Goal: Transaction & Acquisition: Purchase product/service

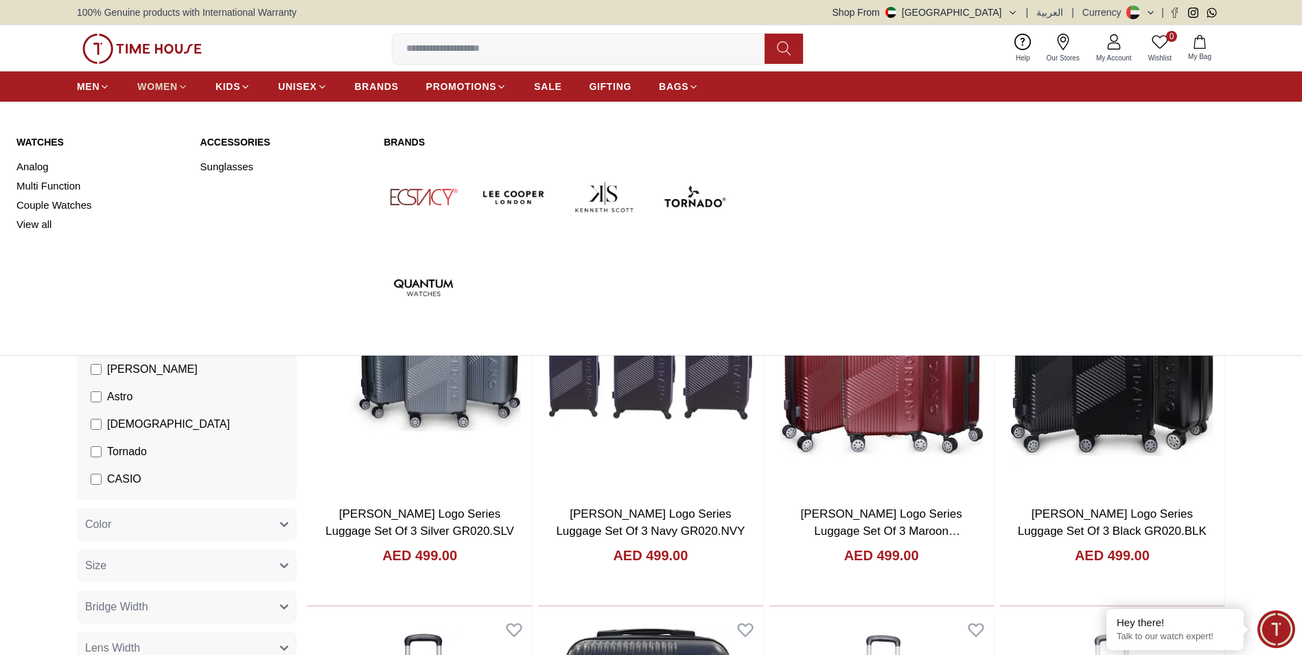
click at [175, 83] on span "WOMEN" at bounding box center [157, 87] width 40 height 14
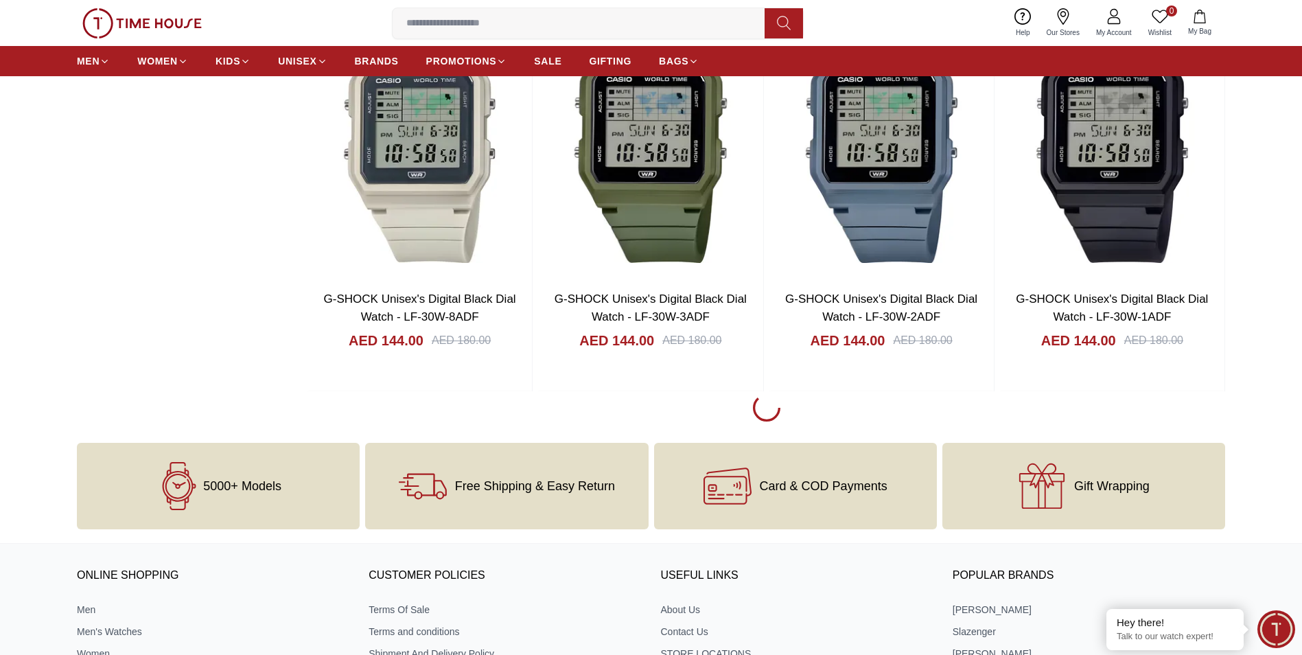
scroll to position [2059, 0]
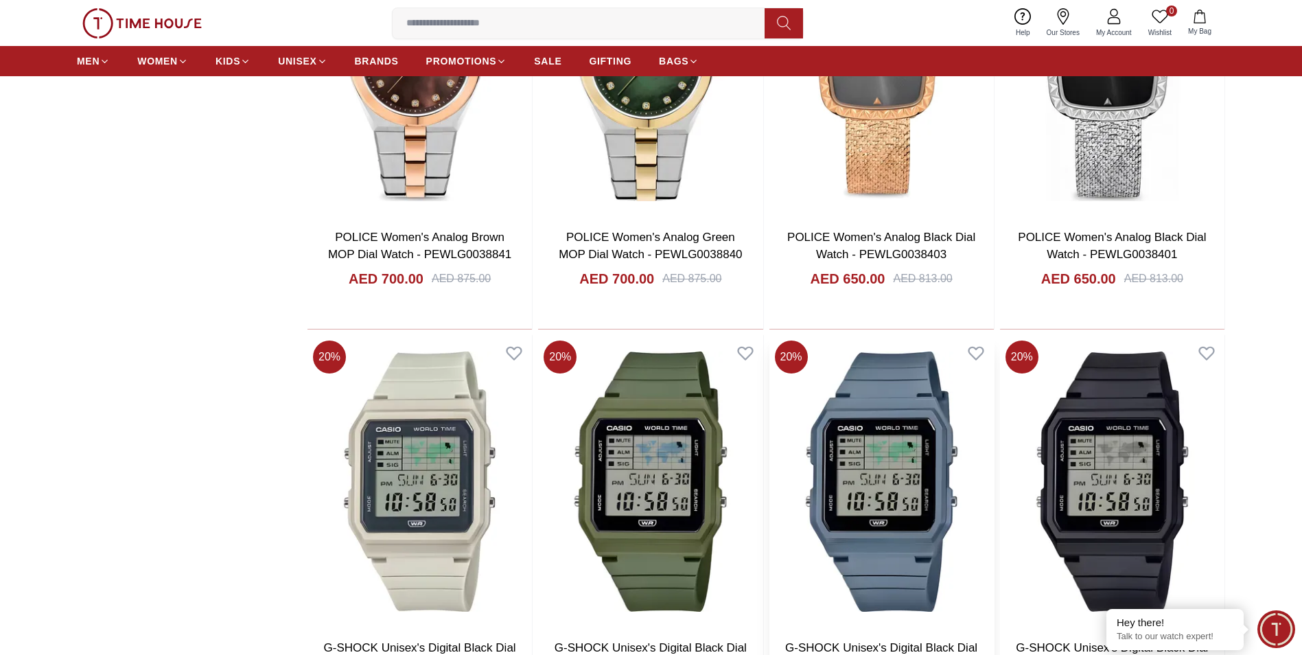
scroll to position [1304, 0]
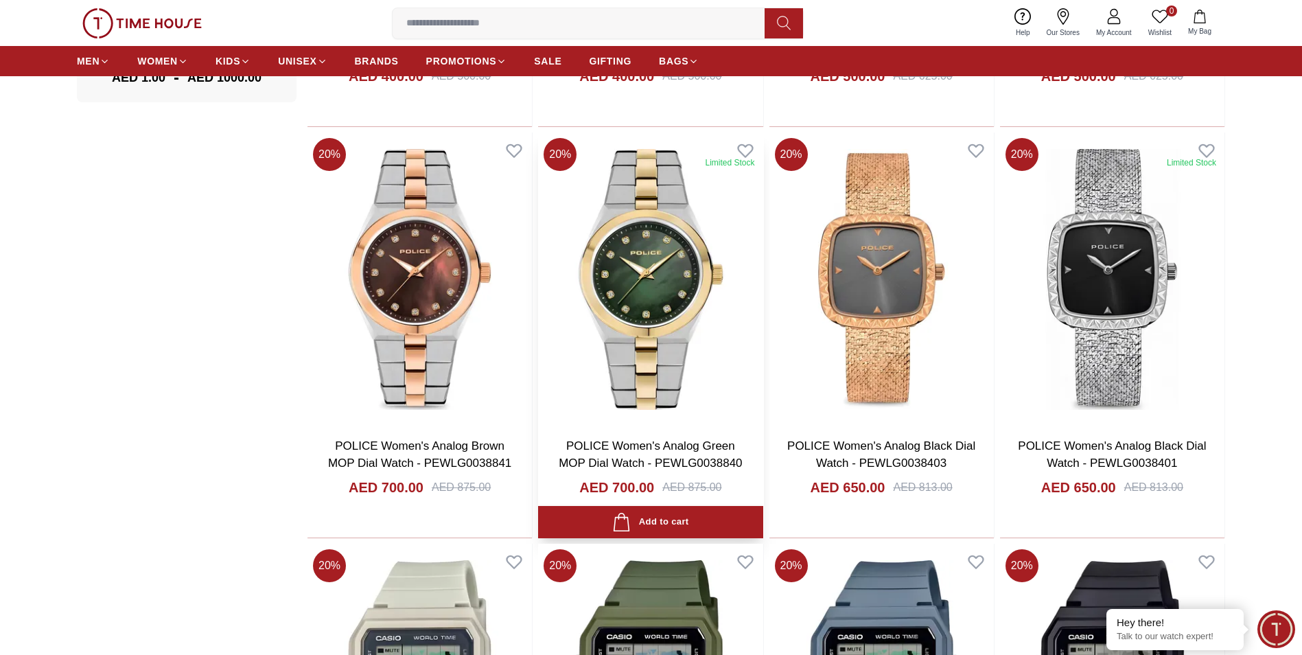
click at [704, 288] on img at bounding box center [650, 279] width 224 height 294
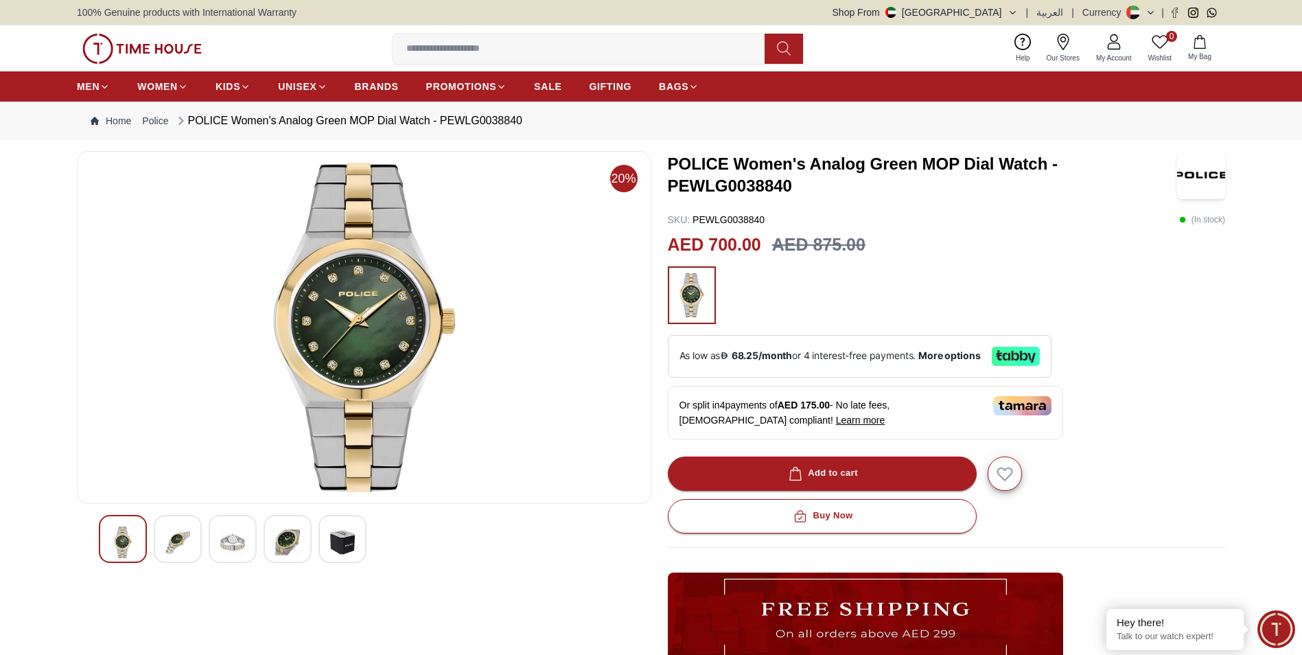
scroll to position [69, 0]
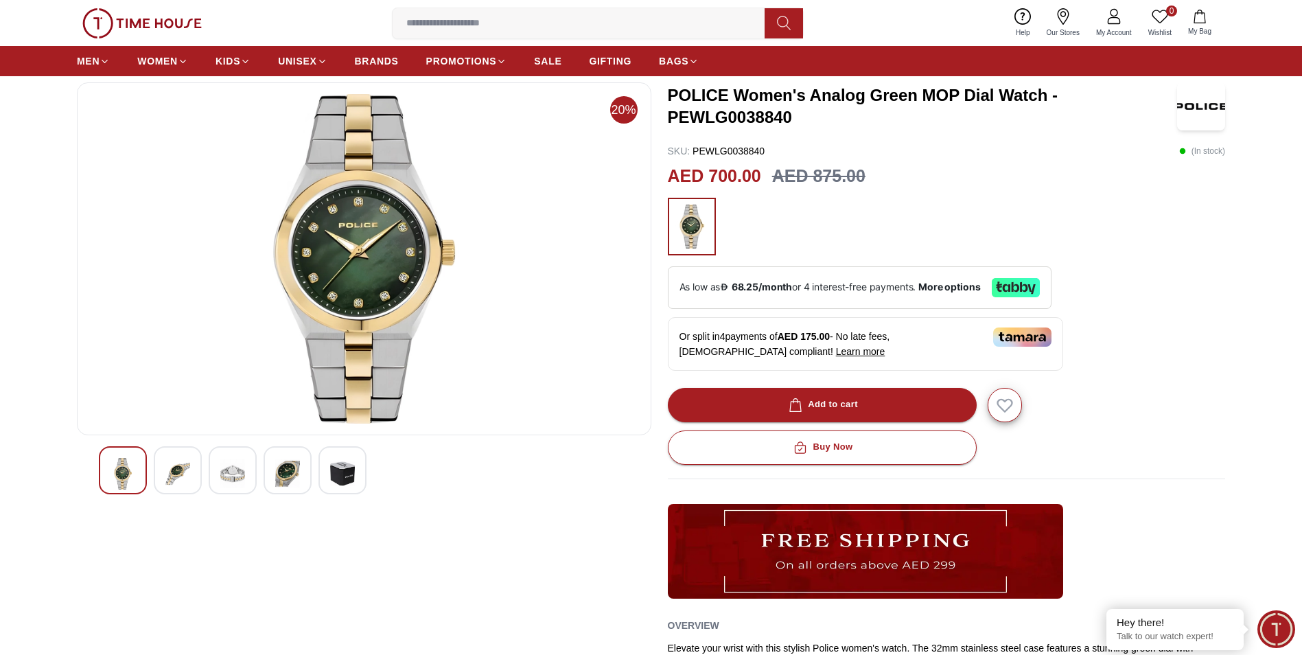
click at [329, 477] on div at bounding box center [342, 470] width 48 height 48
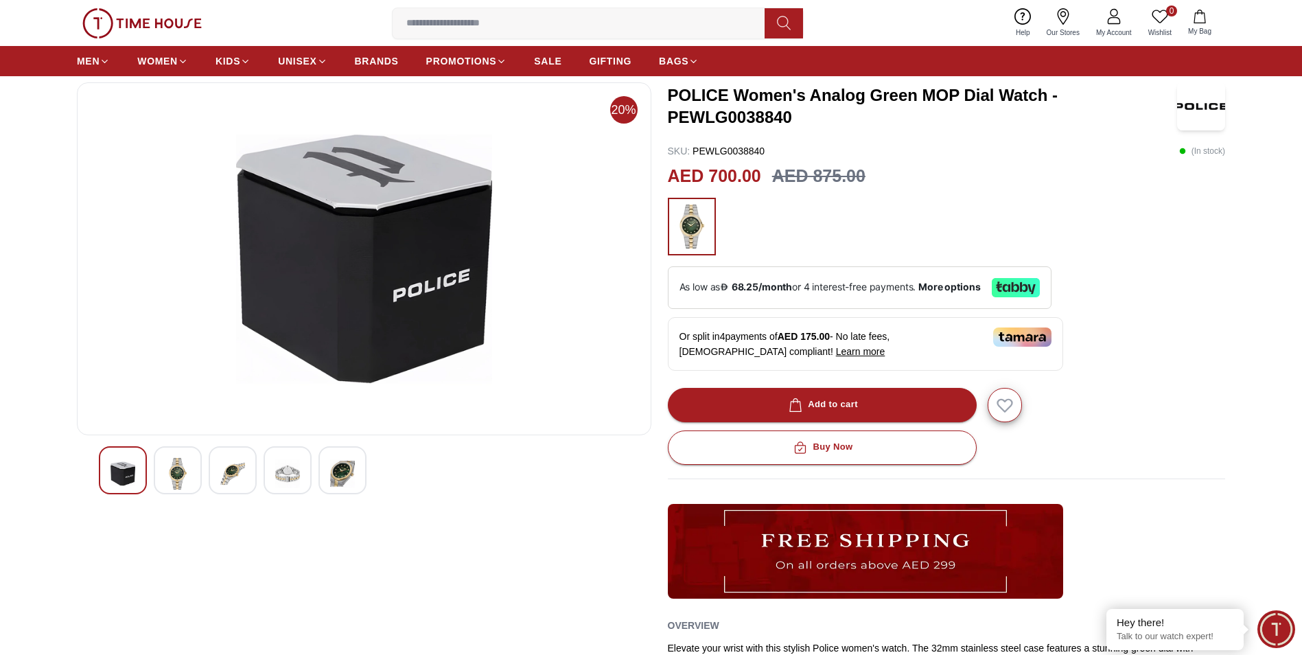
click at [316, 467] on div at bounding box center [364, 470] width 531 height 48
click at [294, 468] on img at bounding box center [287, 474] width 25 height 32
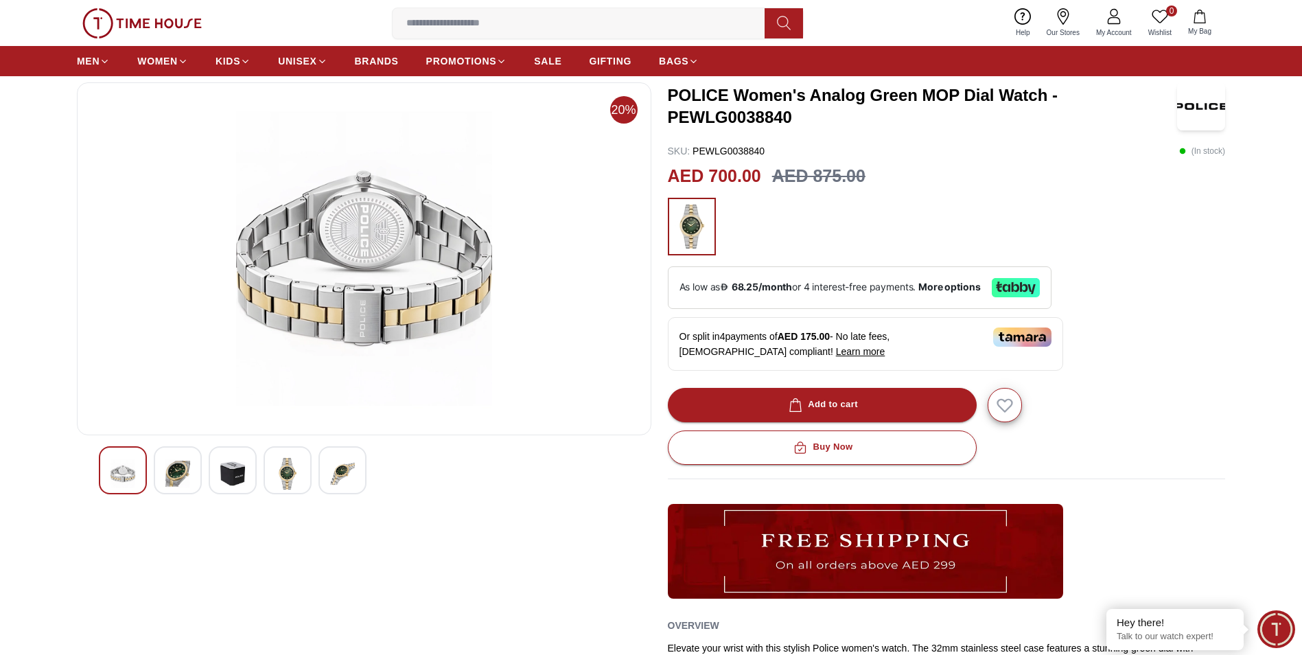
click at [250, 464] on div at bounding box center [233, 470] width 48 height 48
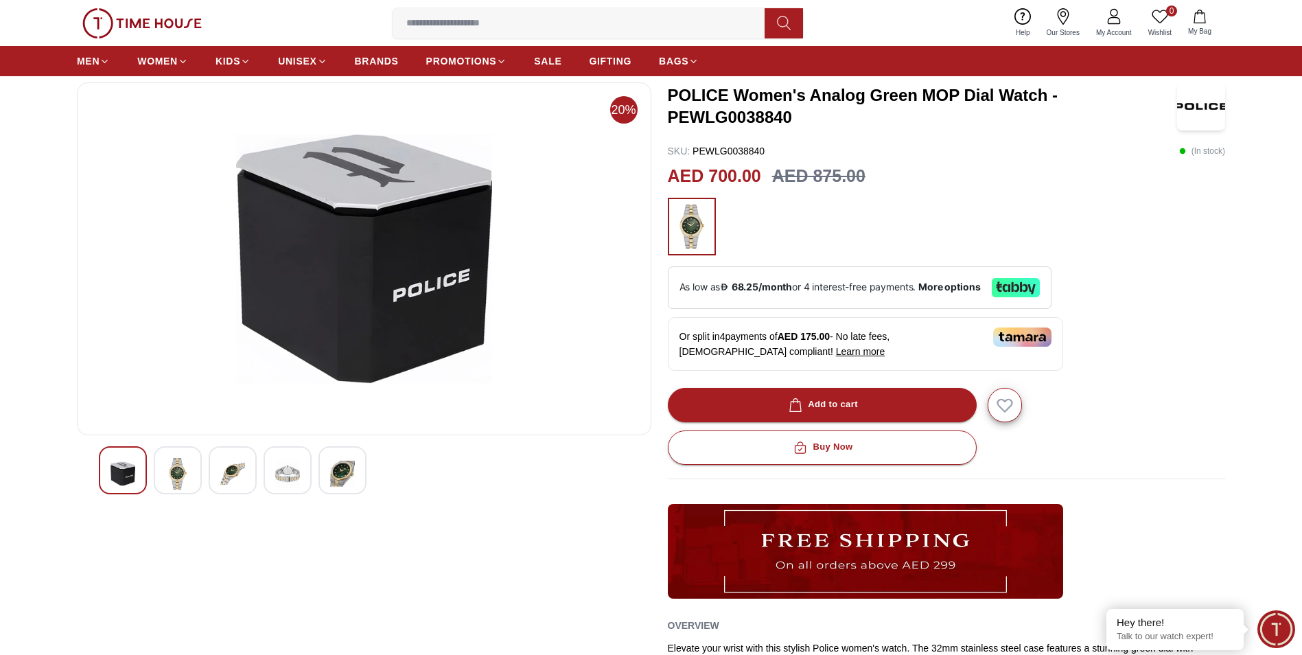
click at [207, 463] on div at bounding box center [364, 470] width 531 height 48
click at [185, 472] on img at bounding box center [177, 474] width 25 height 32
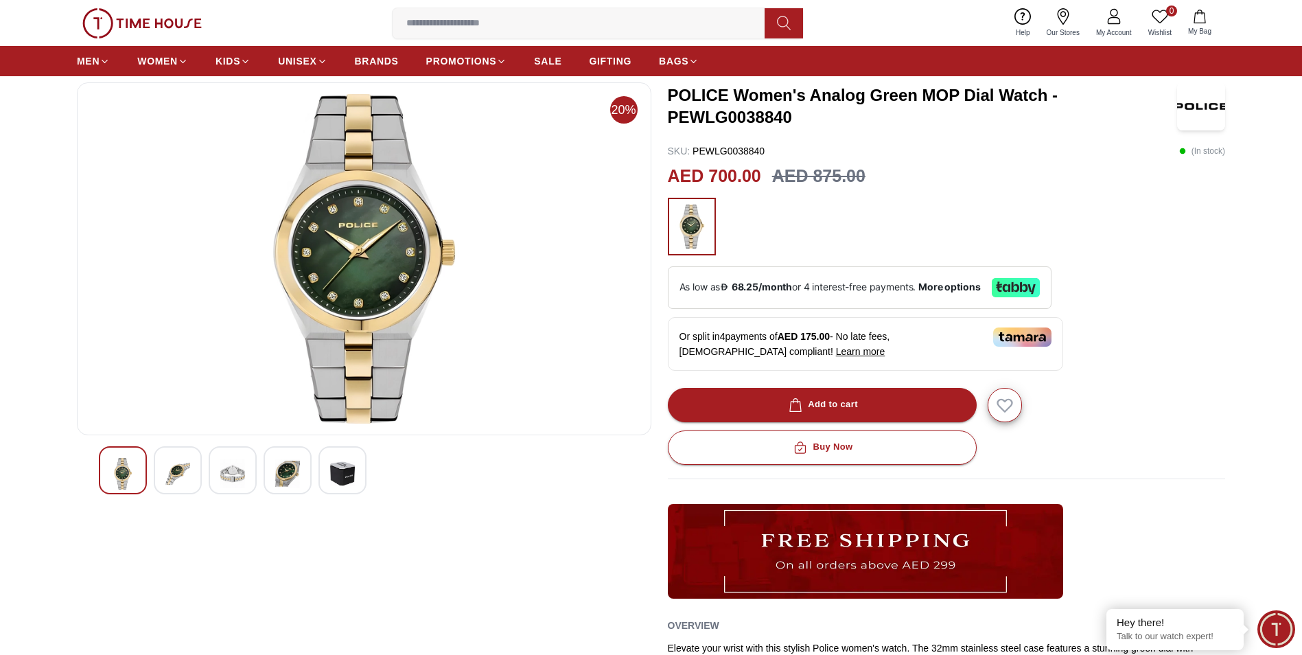
click at [108, 463] on div at bounding box center [123, 470] width 48 height 48
click at [172, 470] on img at bounding box center [177, 474] width 25 height 32
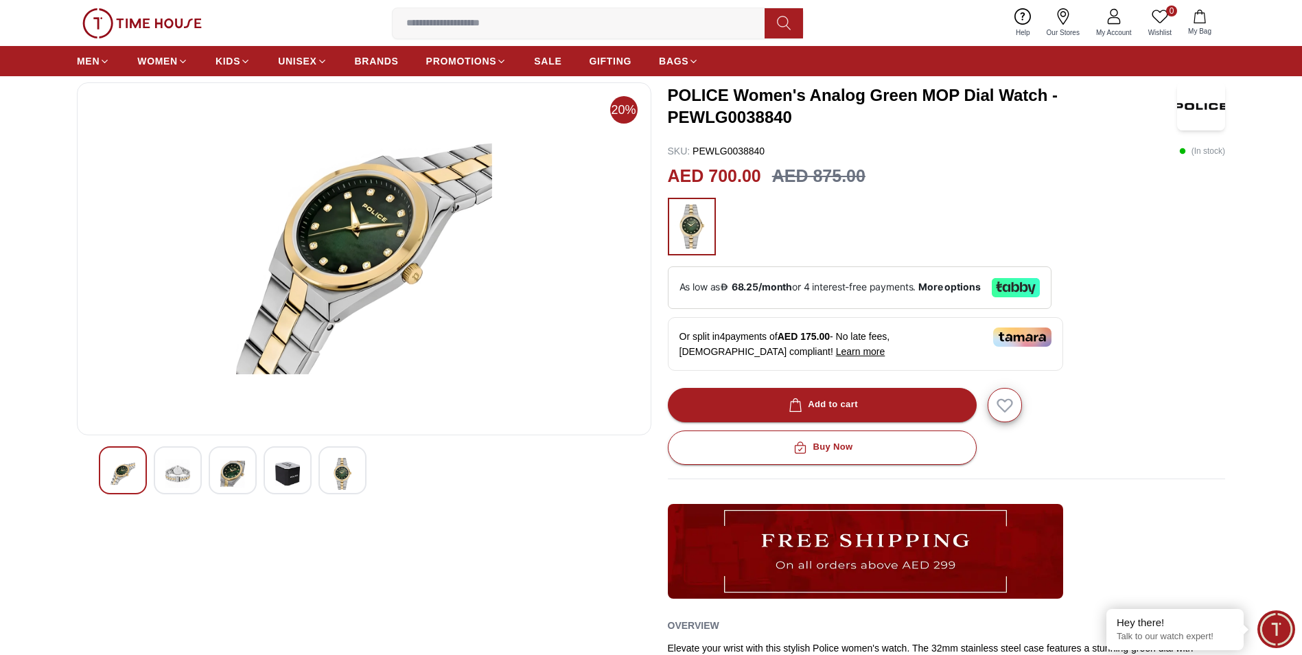
click at [193, 469] on div at bounding box center [178, 470] width 48 height 48
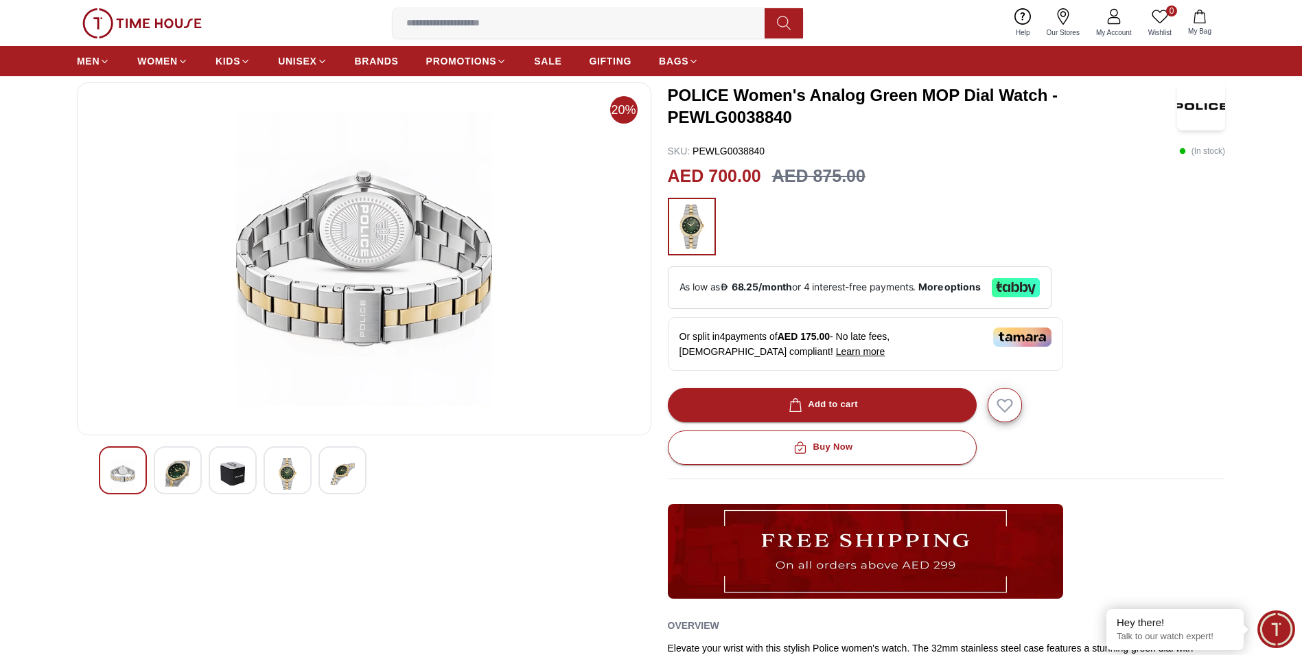
click at [245, 472] on div at bounding box center [233, 470] width 48 height 48
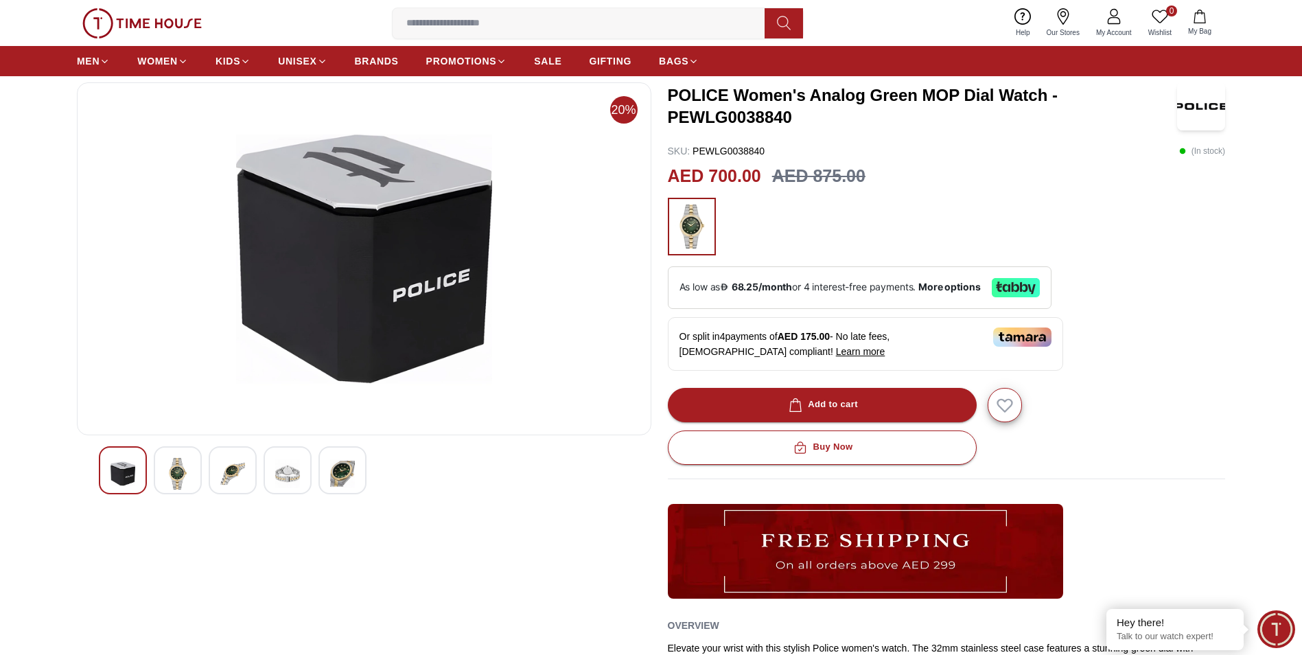
click at [275, 465] on div at bounding box center [288, 470] width 48 height 48
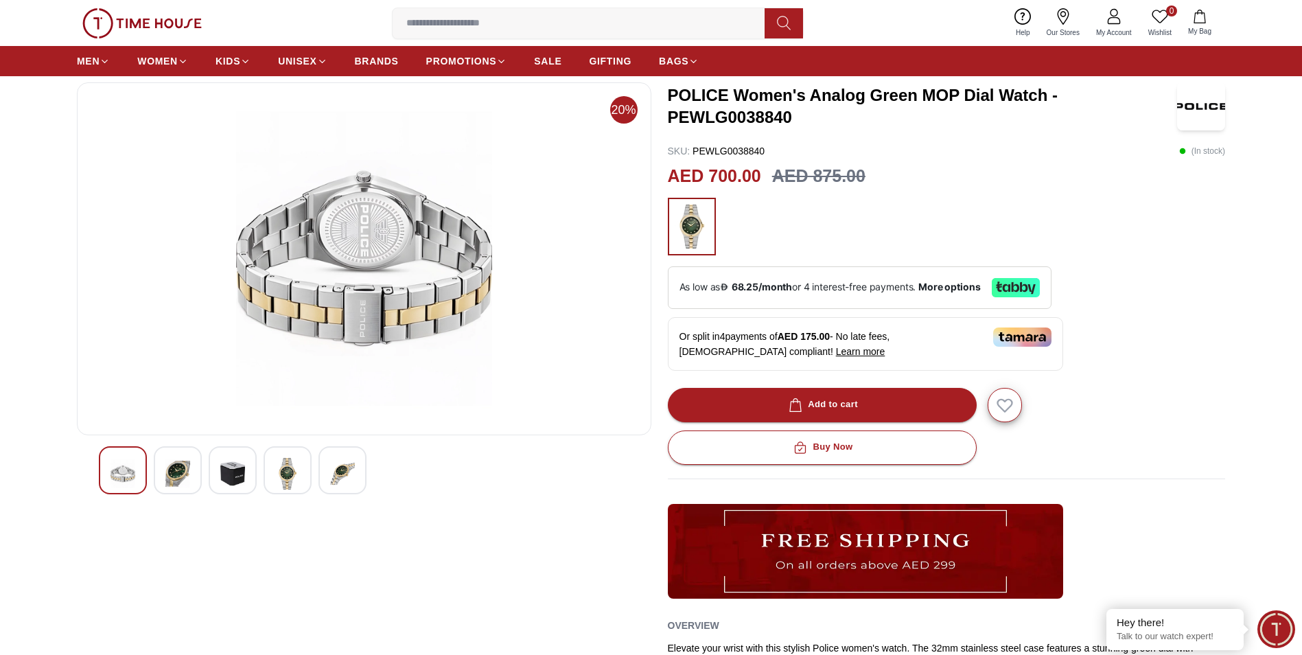
click at [347, 470] on img at bounding box center [342, 474] width 25 height 32
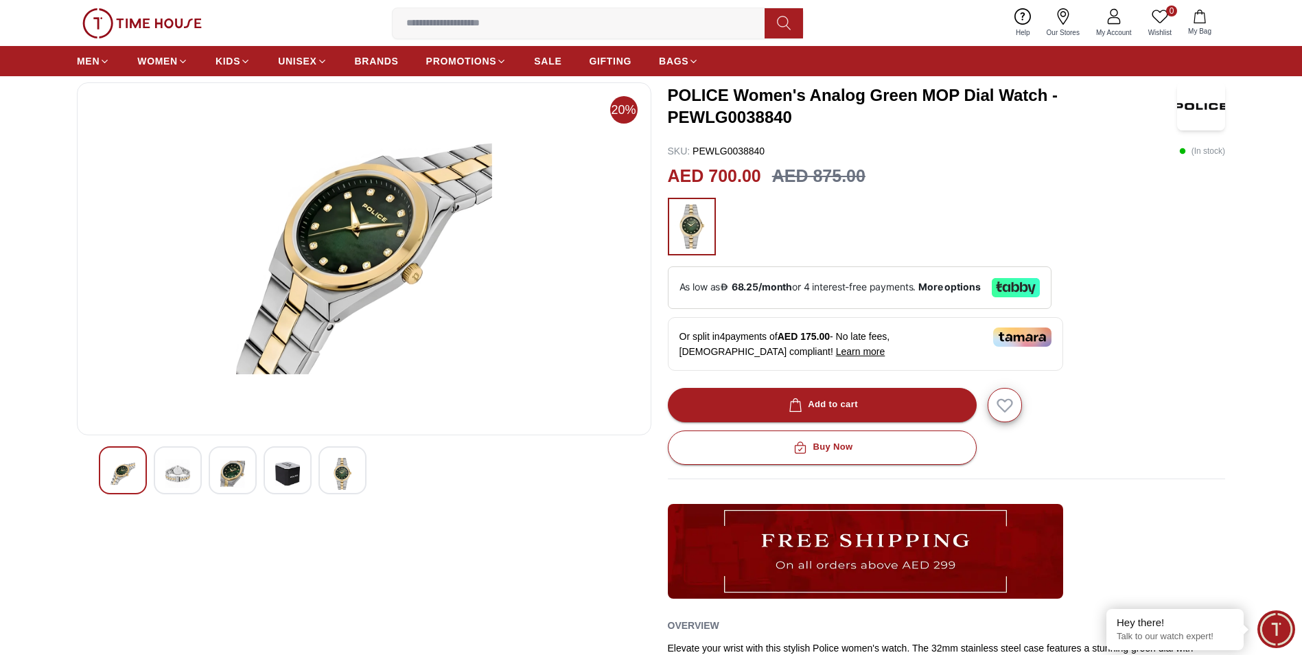
click at [314, 477] on div at bounding box center [364, 470] width 531 height 48
click at [299, 478] on img at bounding box center [287, 474] width 25 height 32
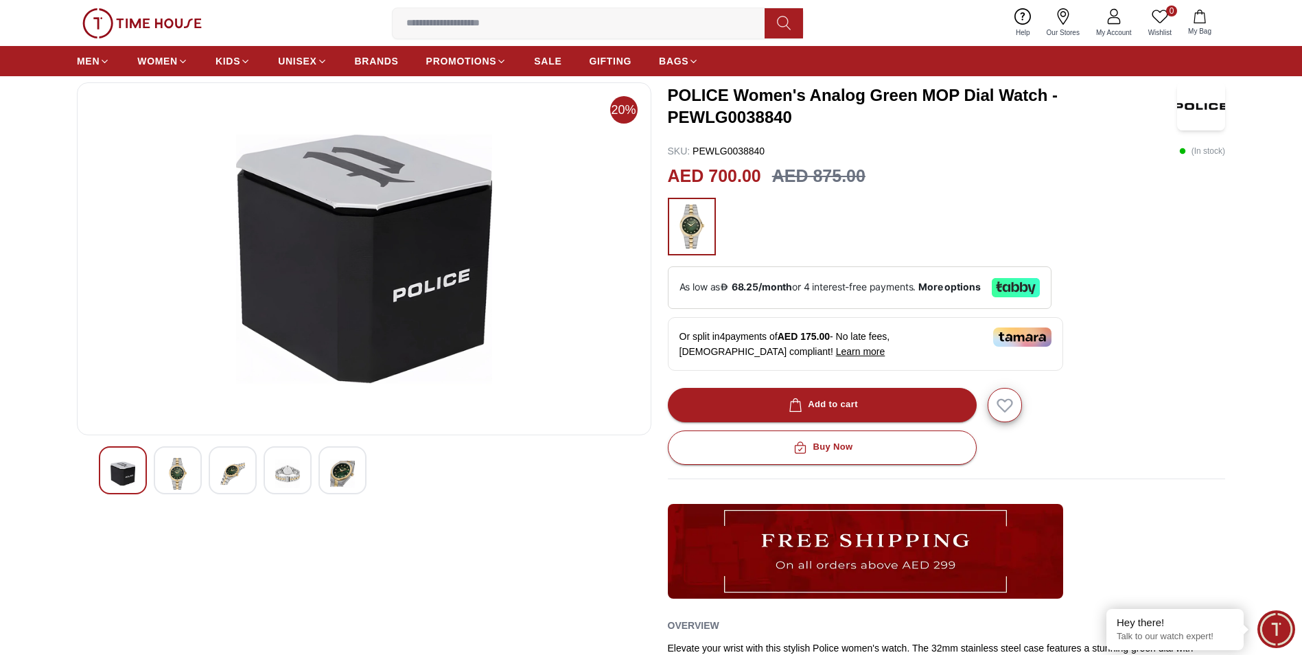
click at [238, 463] on img at bounding box center [232, 474] width 25 height 32
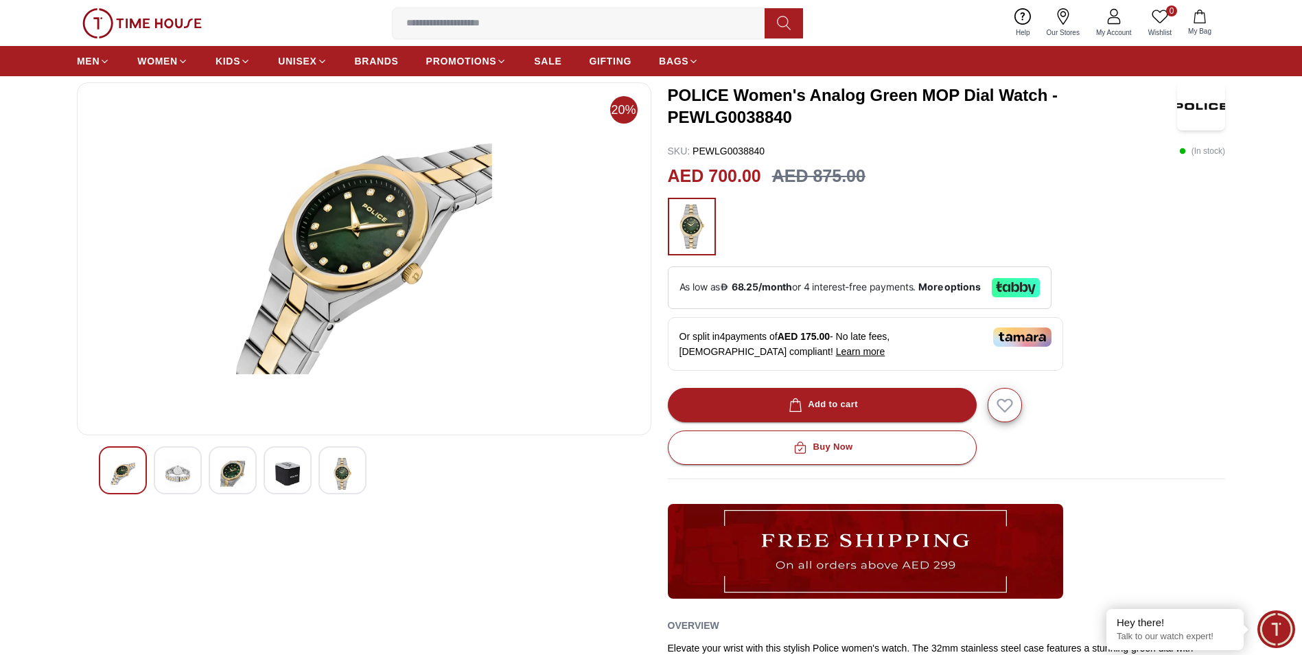
click at [177, 469] on img at bounding box center [177, 474] width 25 height 32
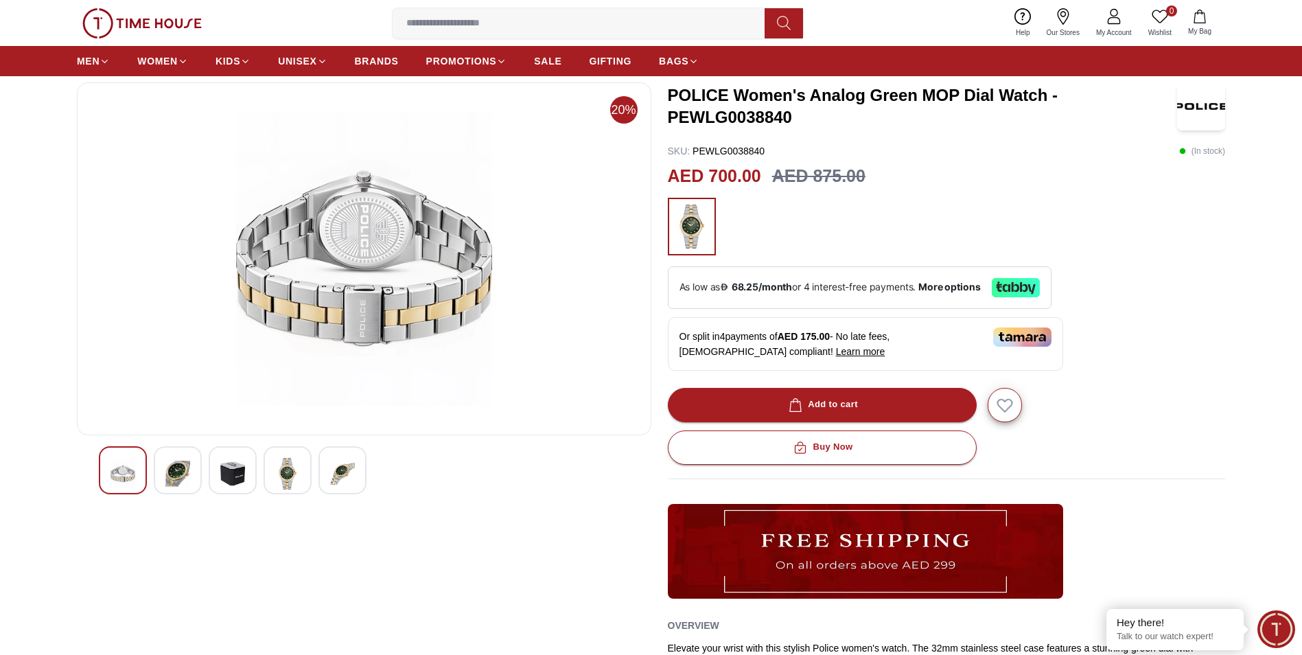
click at [188, 456] on div at bounding box center [178, 470] width 48 height 48
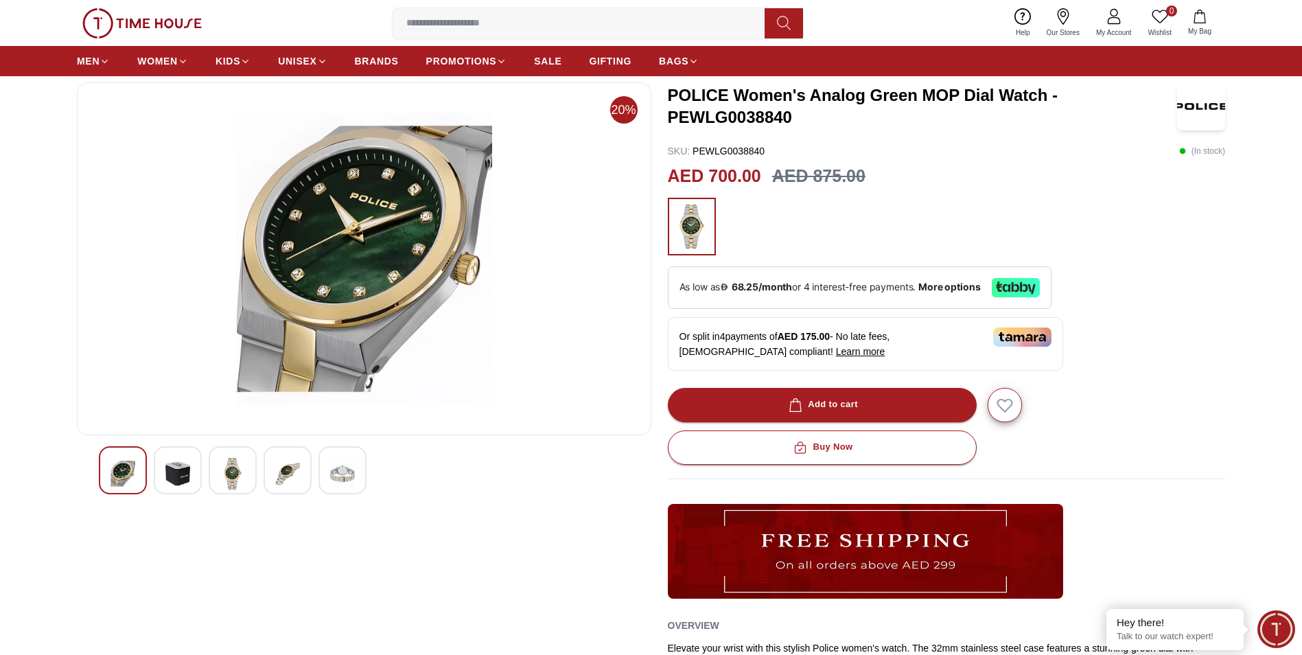
click at [234, 468] on img at bounding box center [232, 474] width 25 height 32
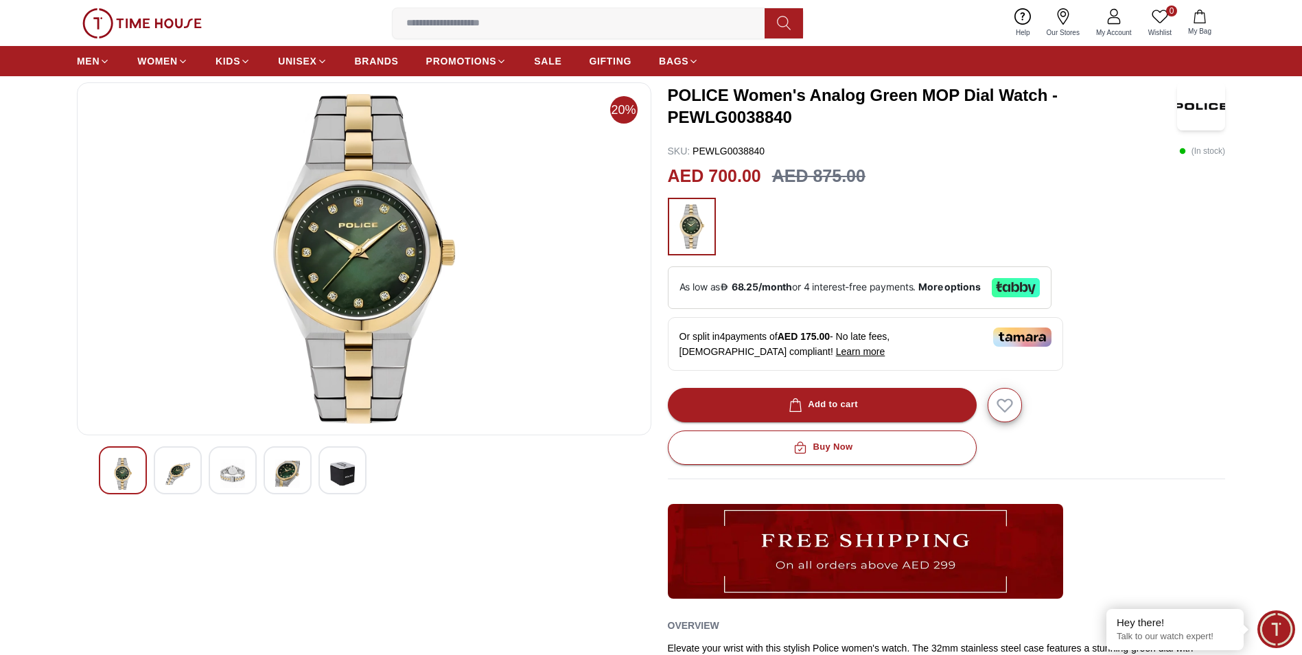
click at [281, 469] on img at bounding box center [287, 474] width 25 height 32
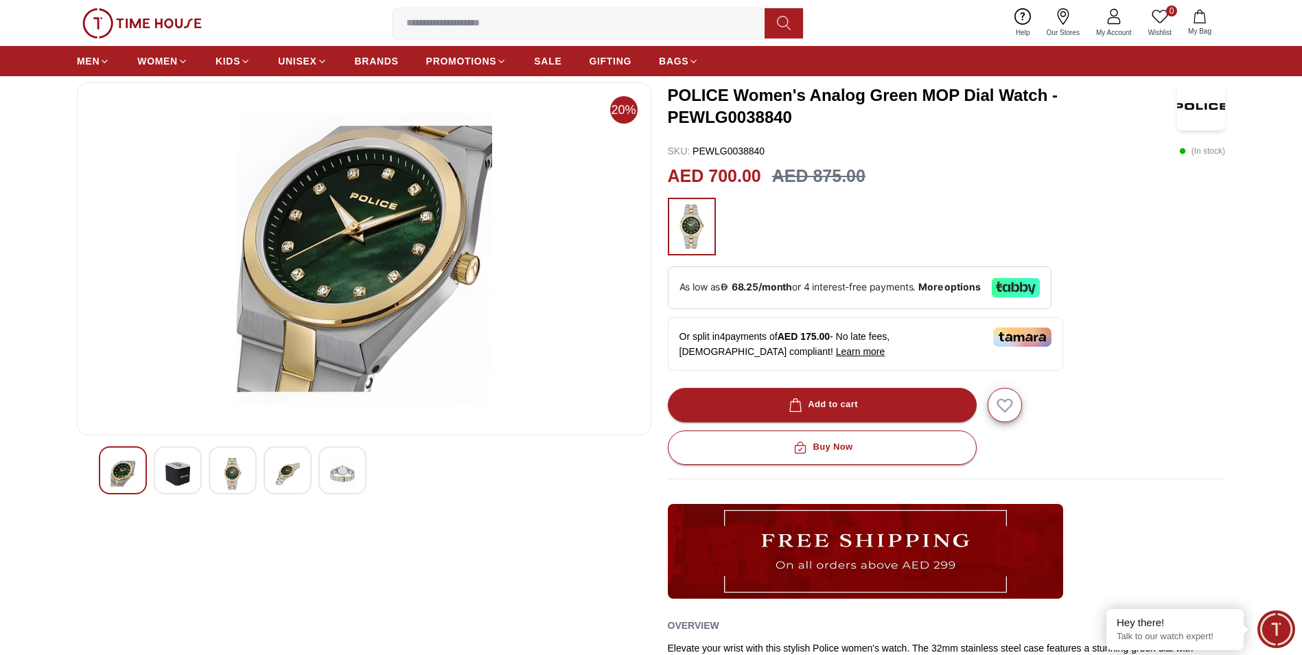
click at [353, 474] on img at bounding box center [342, 474] width 25 height 32
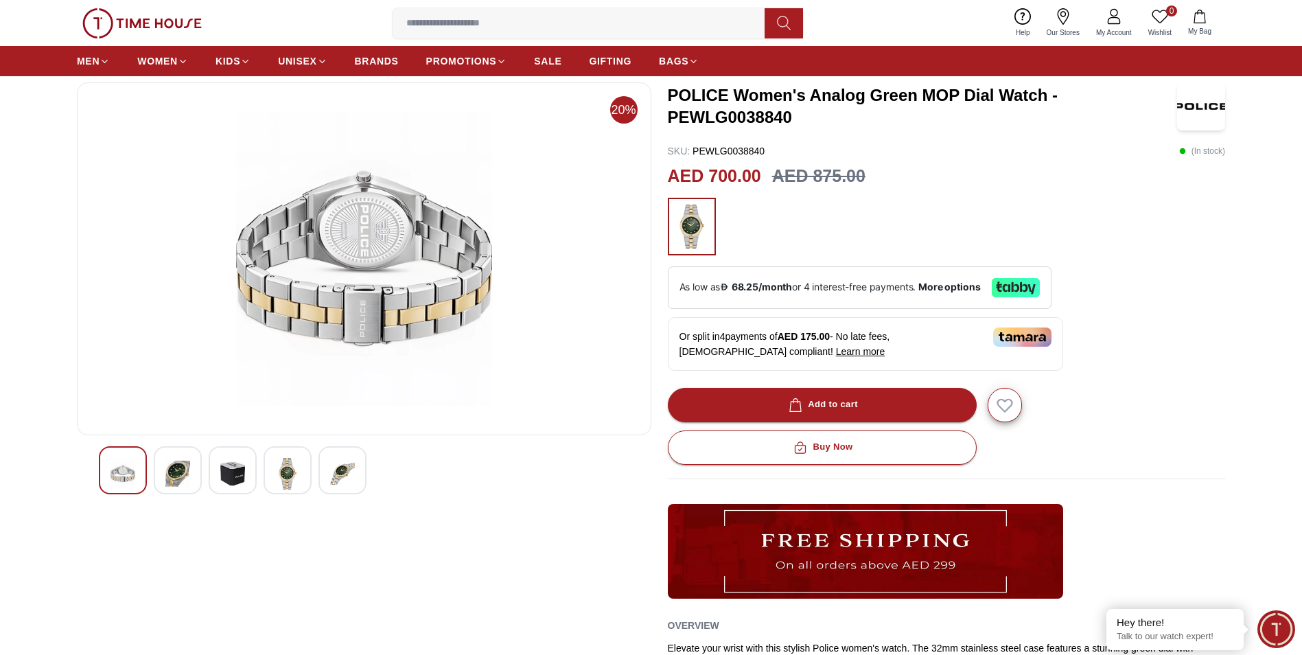
click at [284, 474] on img at bounding box center [287, 474] width 25 height 32
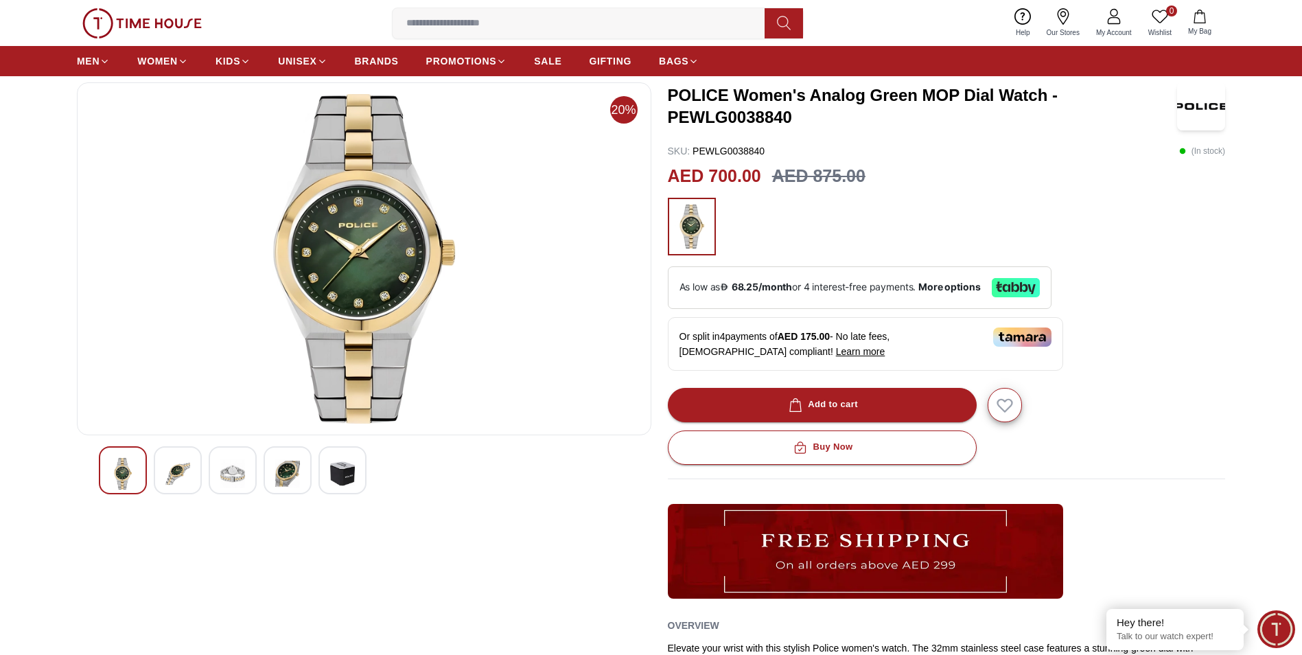
click at [233, 471] on img at bounding box center [232, 474] width 25 height 32
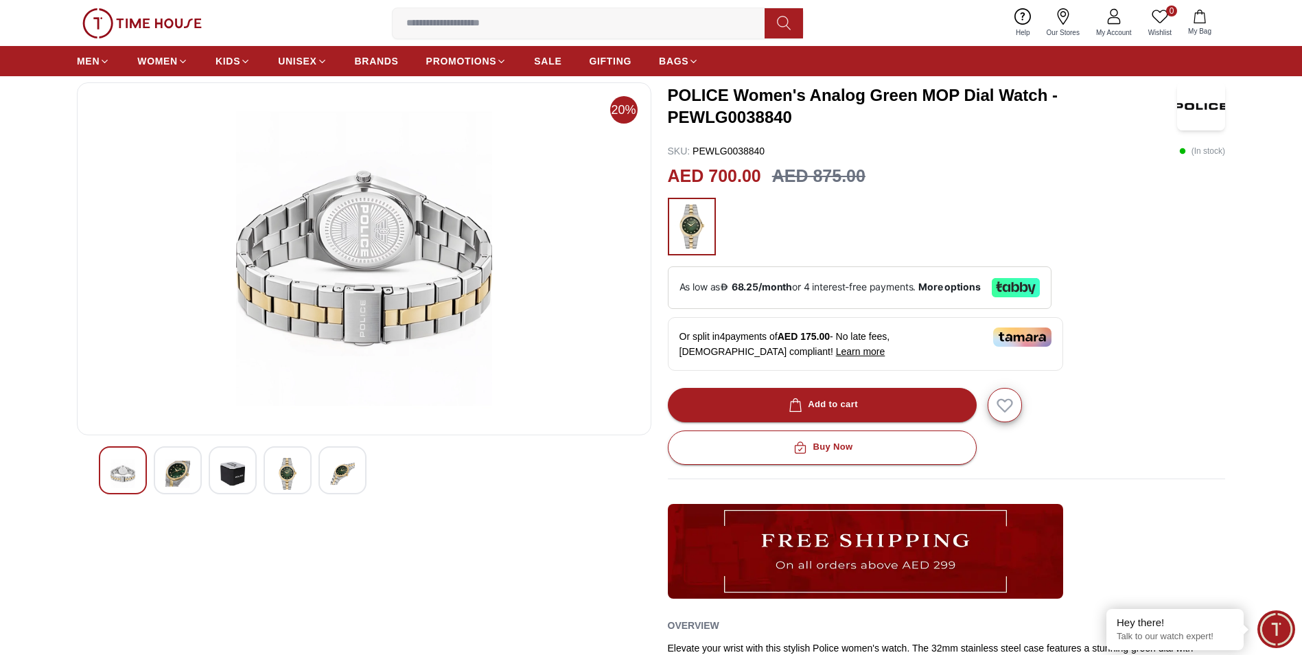
click at [221, 467] on div at bounding box center [233, 470] width 48 height 48
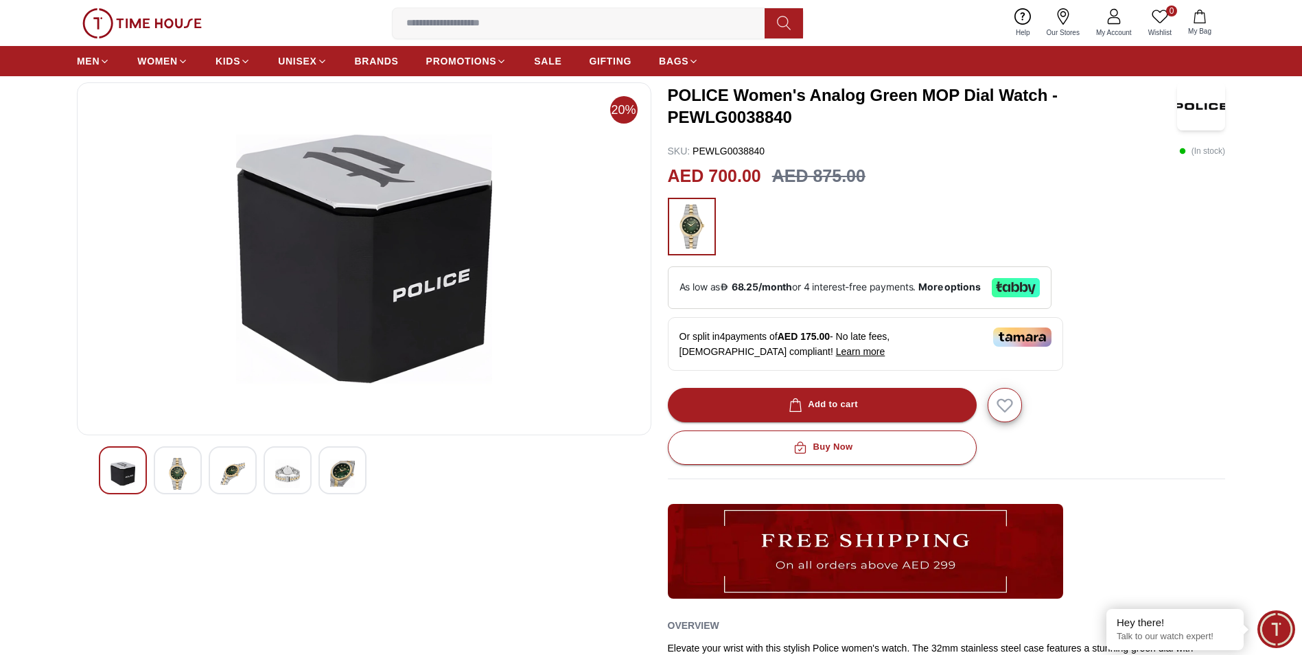
click at [194, 469] on div at bounding box center [178, 470] width 48 height 48
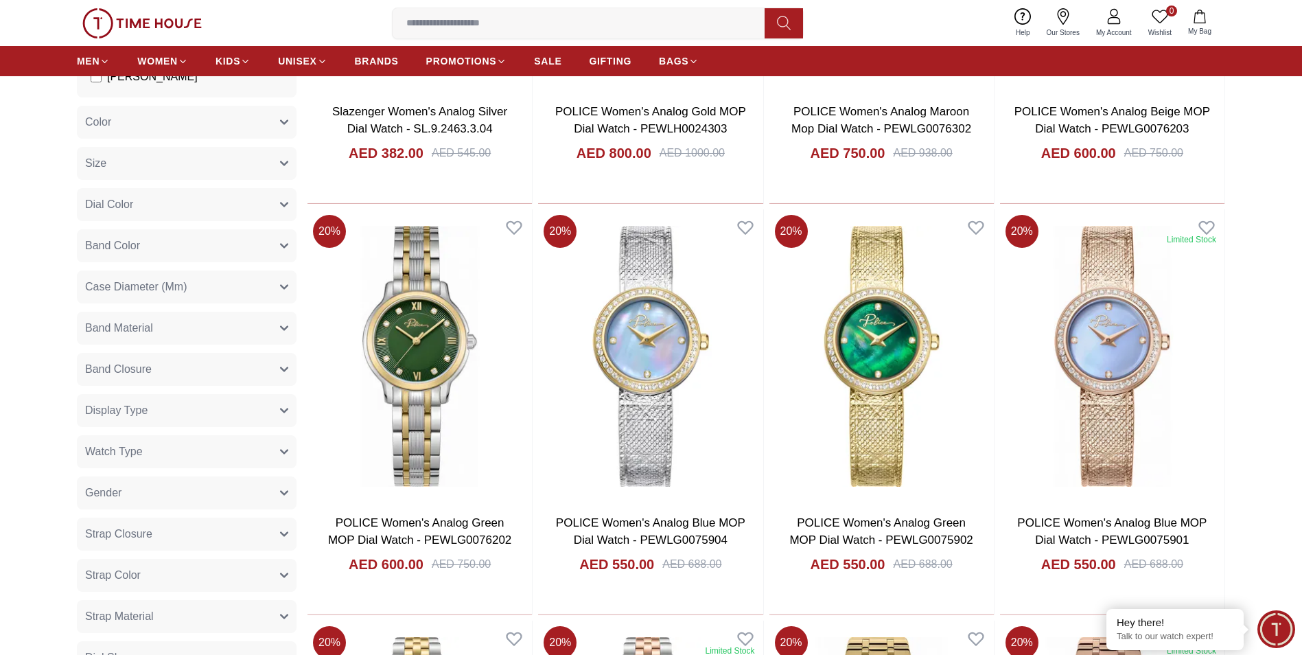
scroll to position [206, 0]
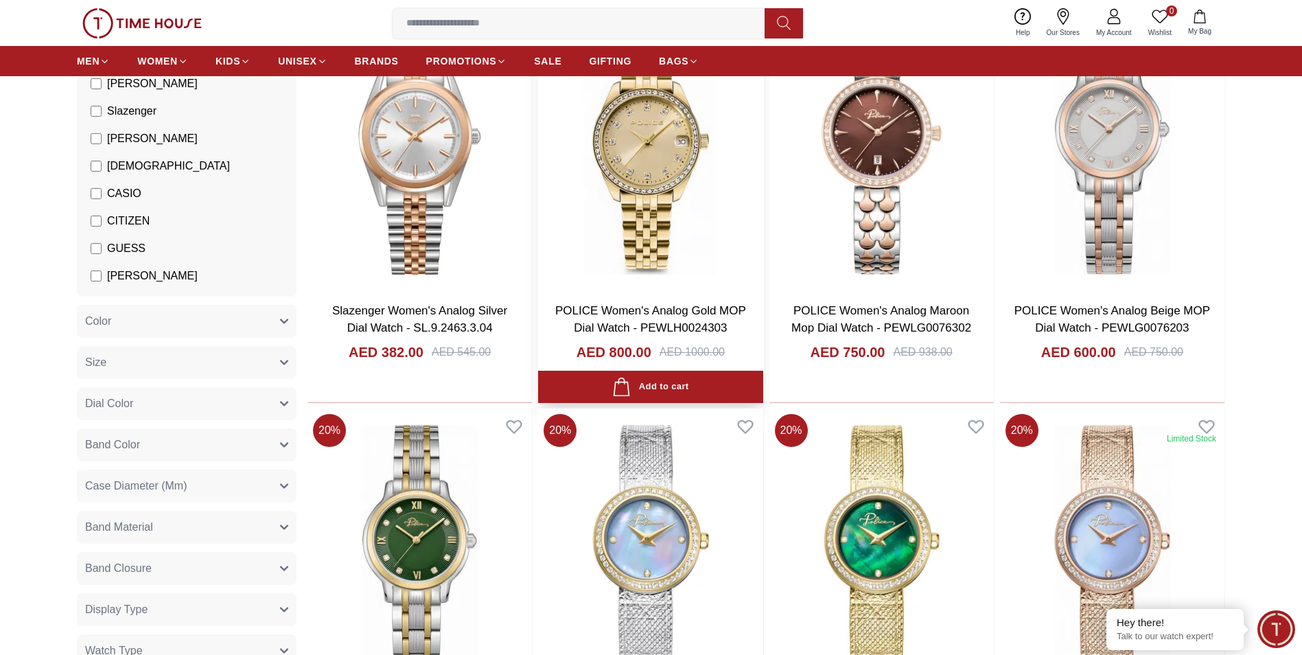
click at [656, 182] on img at bounding box center [650, 144] width 224 height 294
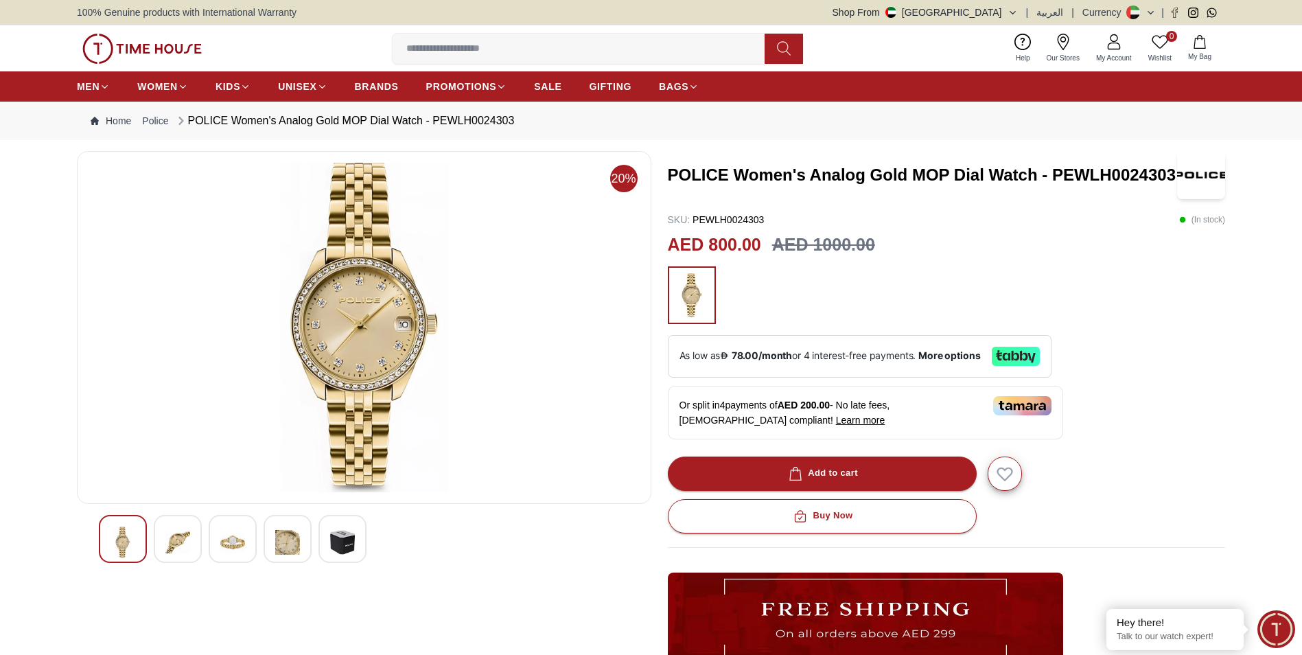
click at [216, 537] on div at bounding box center [233, 539] width 48 height 48
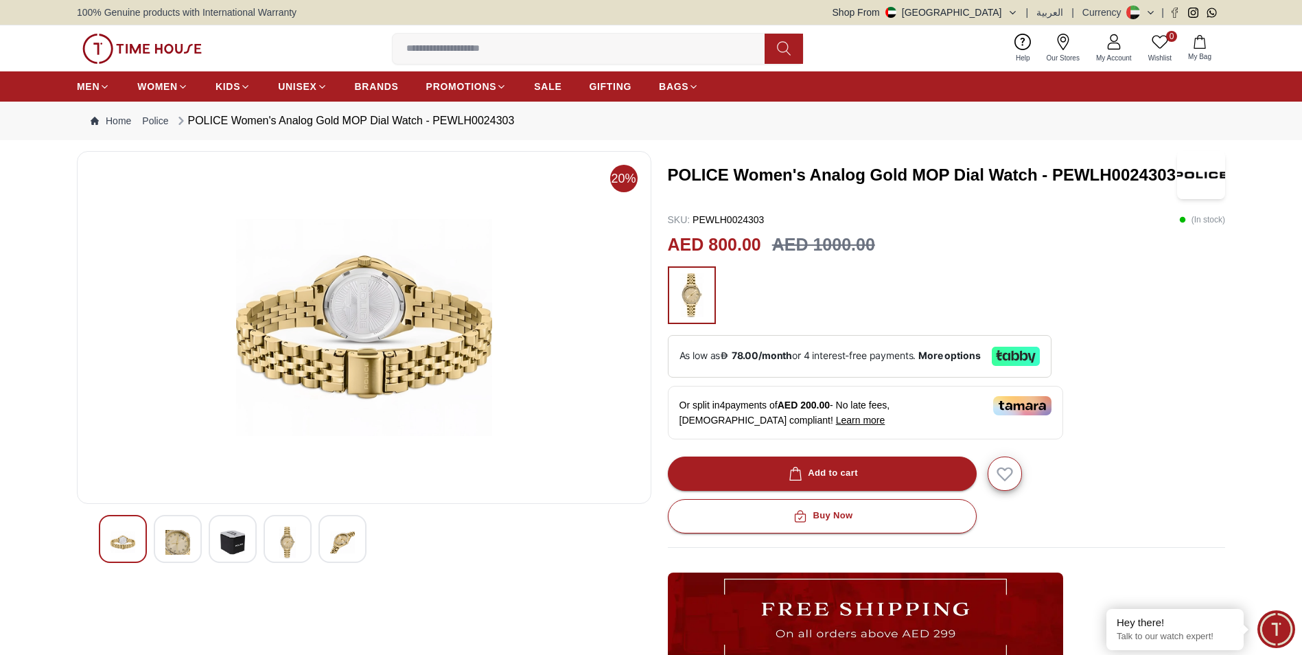
click at [155, 539] on div at bounding box center [178, 539] width 48 height 48
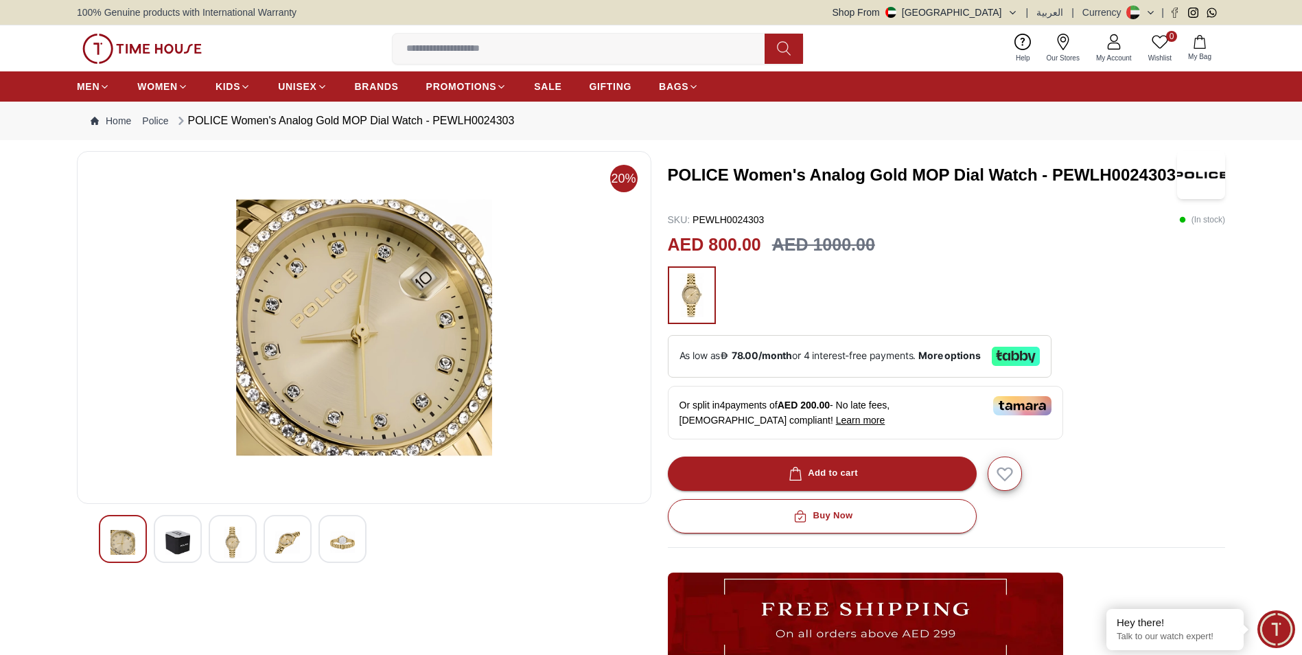
click at [122, 538] on img at bounding box center [122, 542] width 25 height 32
click at [167, 537] on img at bounding box center [177, 542] width 25 height 32
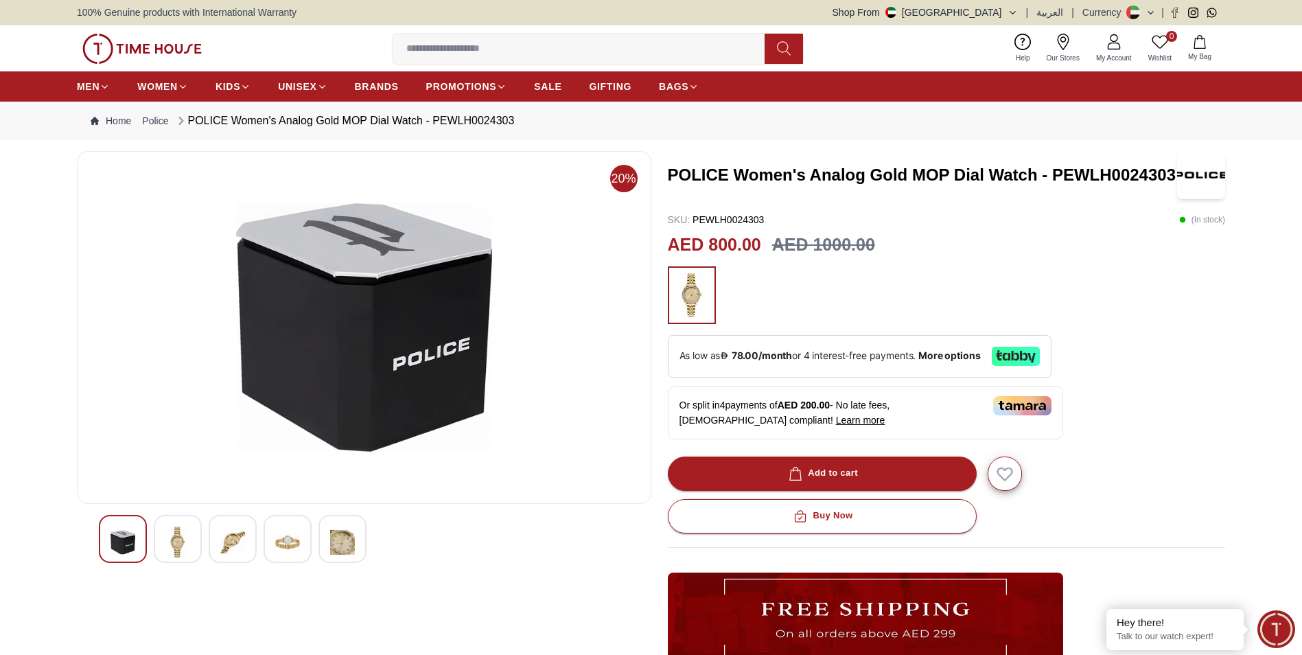
click at [255, 537] on div at bounding box center [233, 539] width 48 height 48
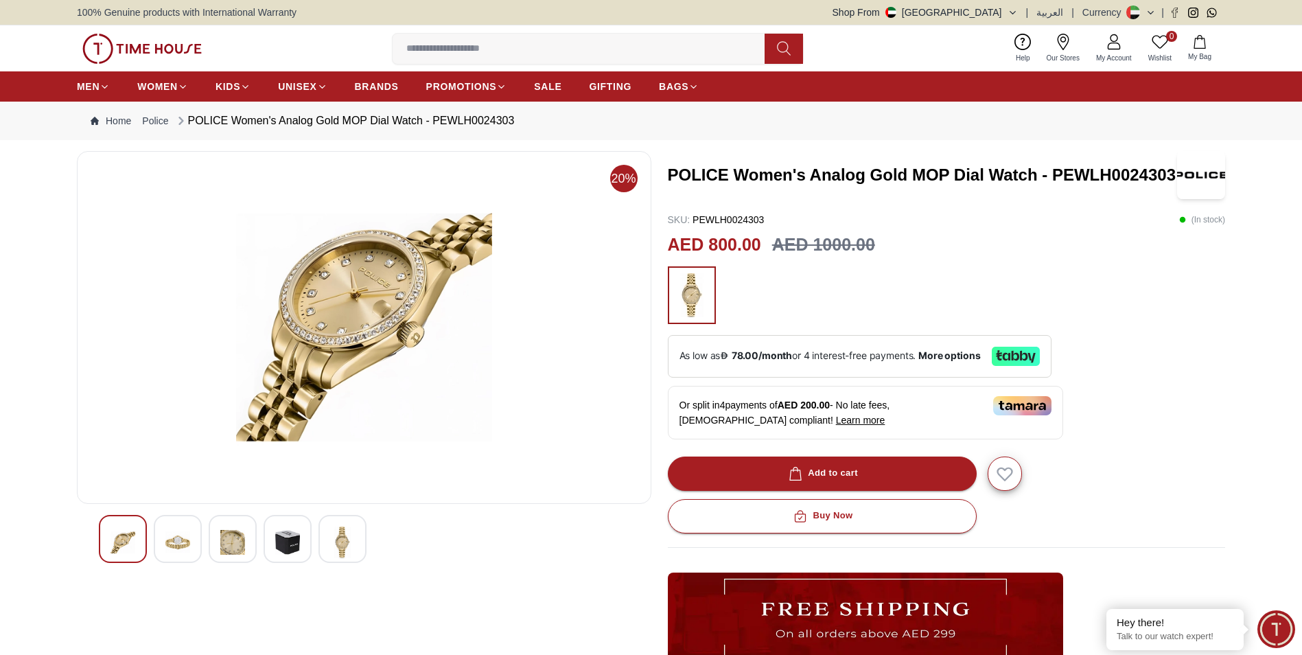
click at [367, 540] on div at bounding box center [364, 539] width 531 height 48
click at [344, 541] on img at bounding box center [342, 542] width 25 height 32
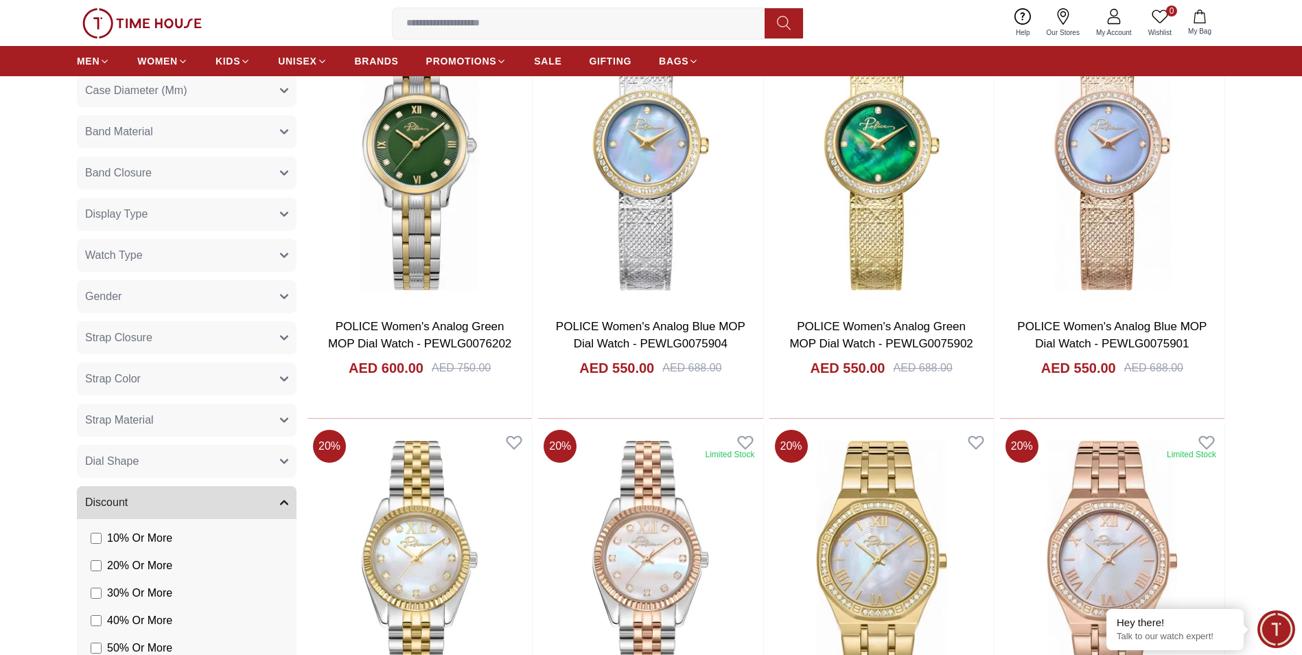
scroll to position [121, 0]
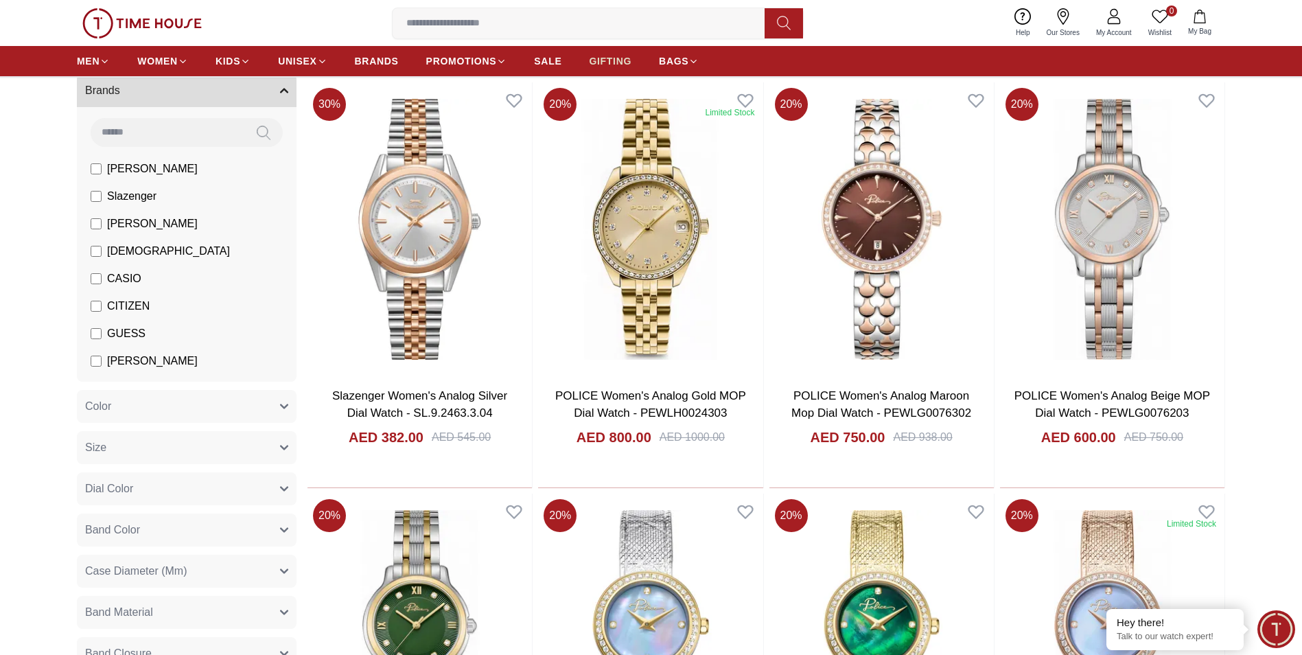
click at [618, 63] on span "GIFTING" at bounding box center [610, 61] width 43 height 14
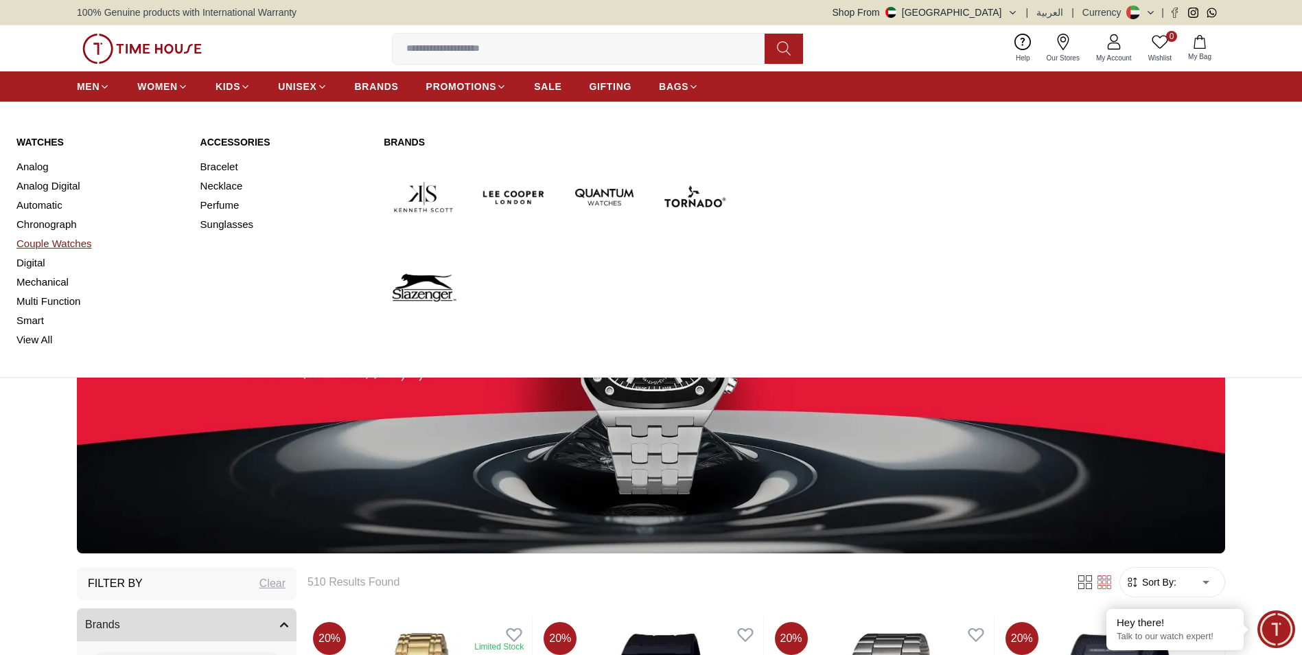
click at [67, 240] on link "Couple Watches" at bounding box center [99, 243] width 167 height 19
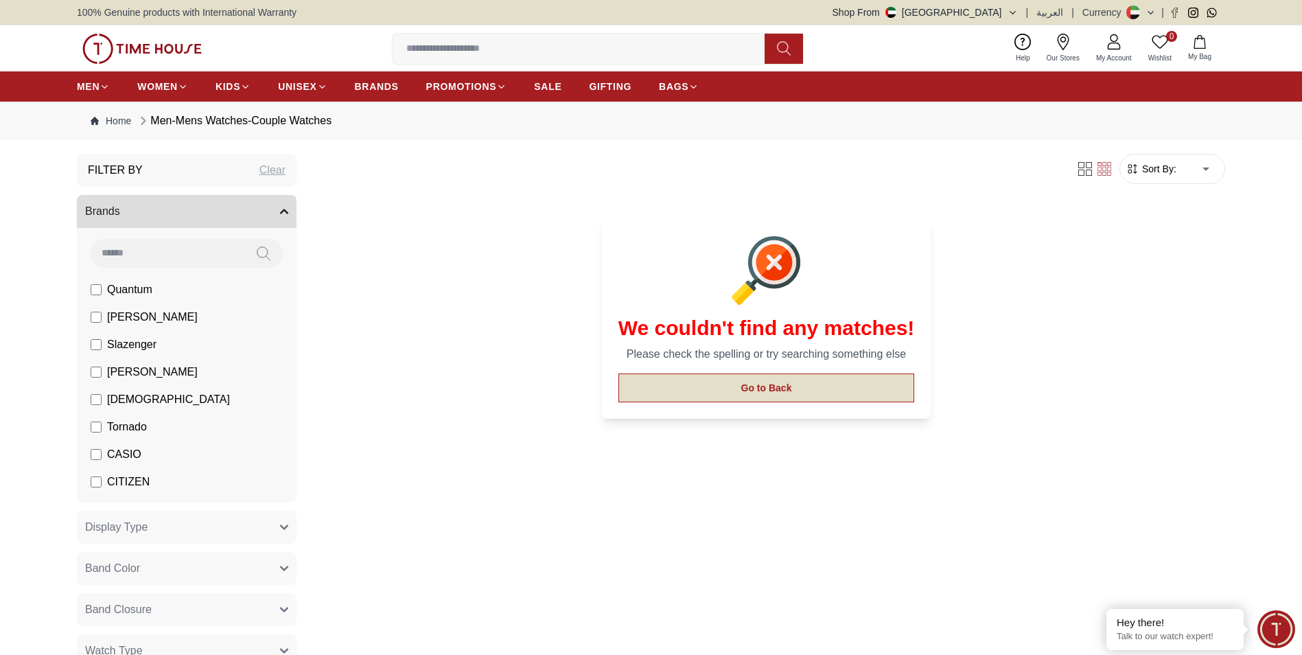
click at [734, 377] on button "Go to Back" at bounding box center [766, 387] width 296 height 29
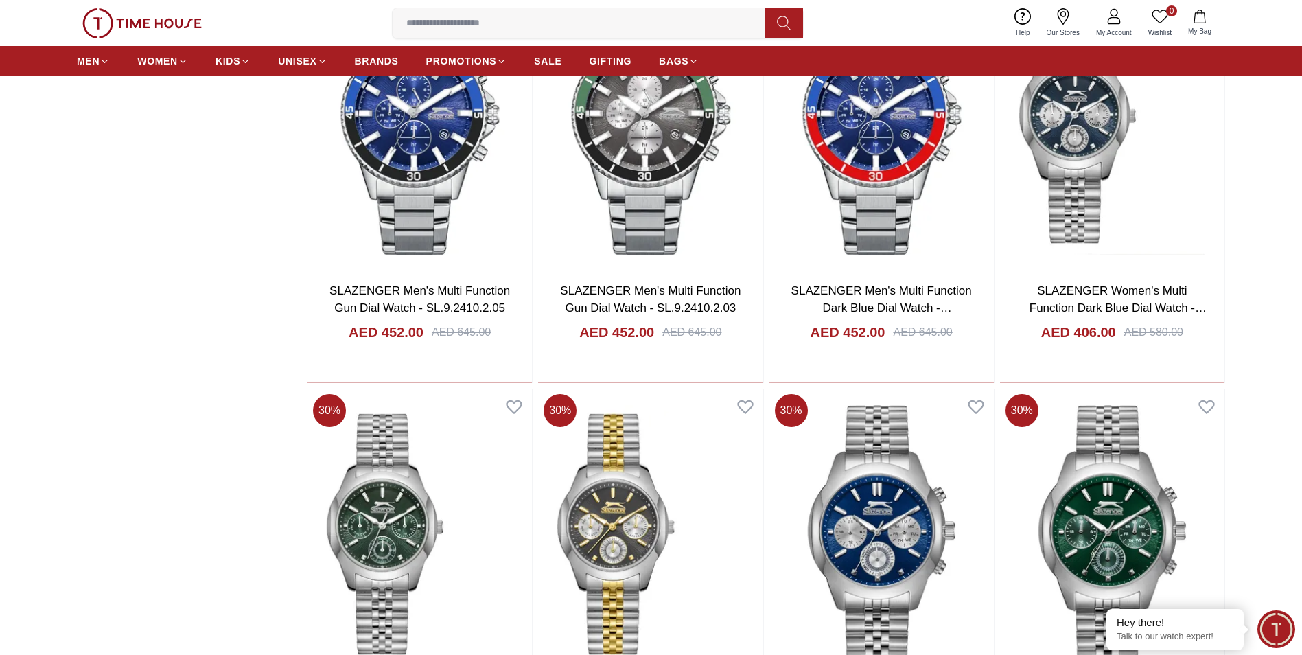
scroll to position [5725, 0]
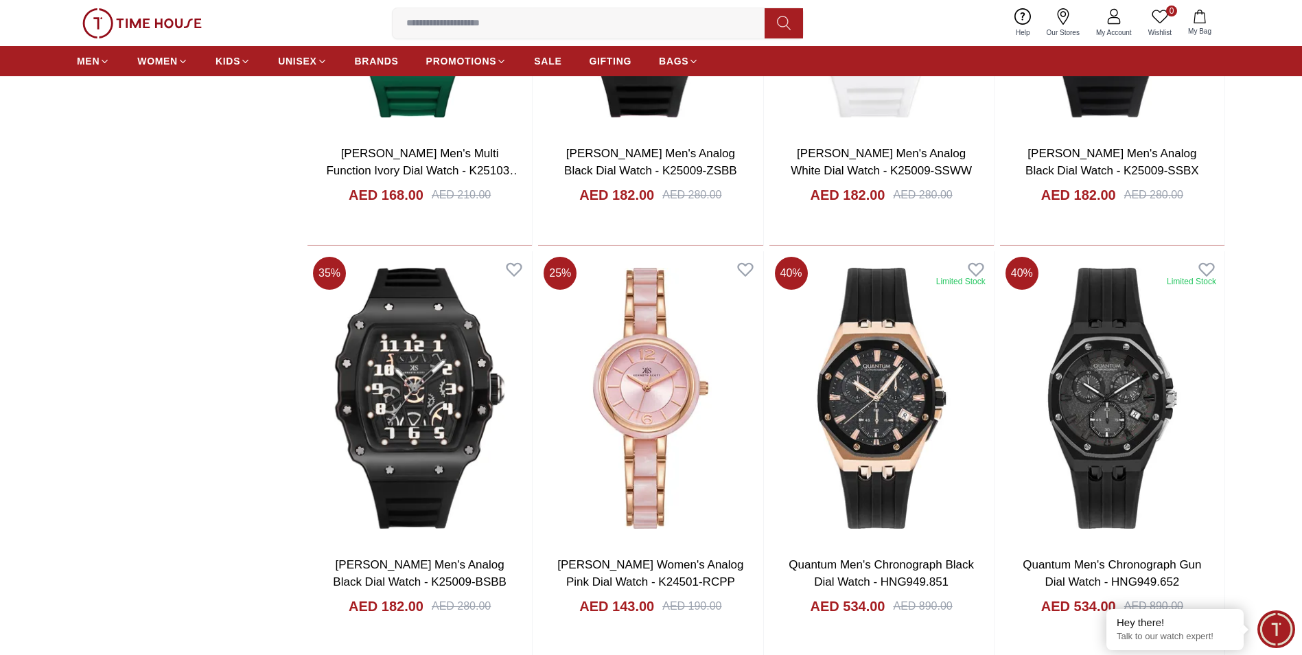
scroll to position [10045, 0]
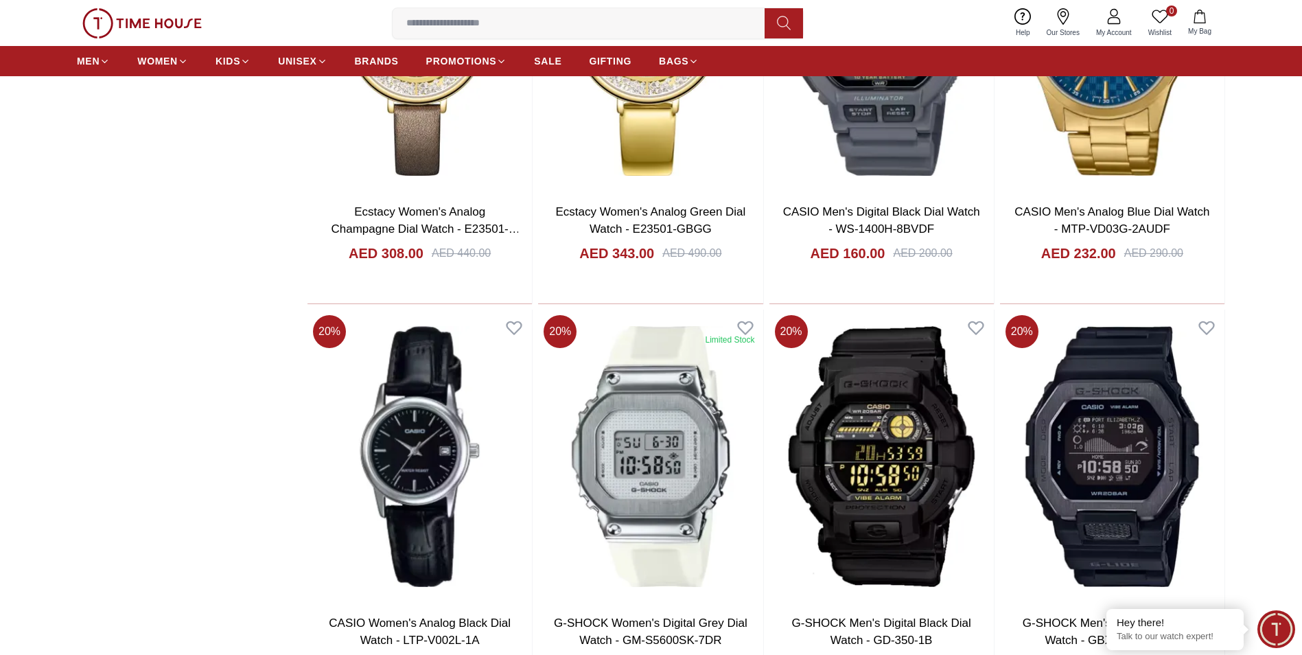
scroll to position [12560, 0]
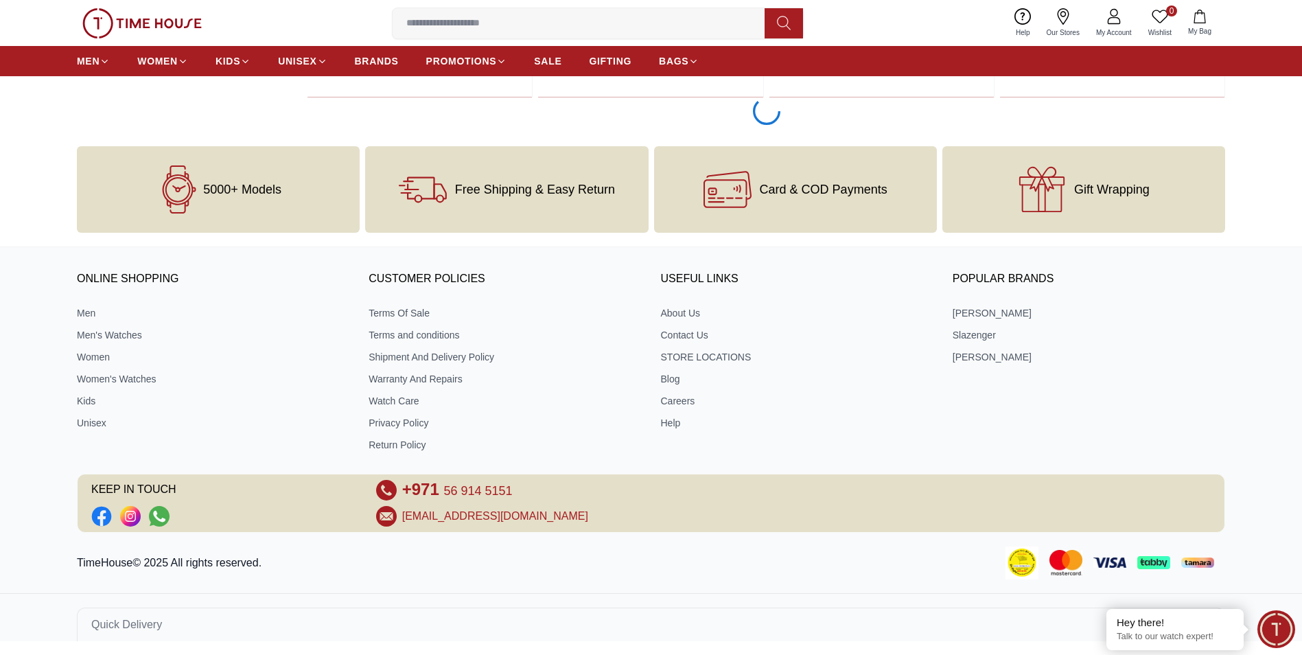
scroll to position [16889, 0]
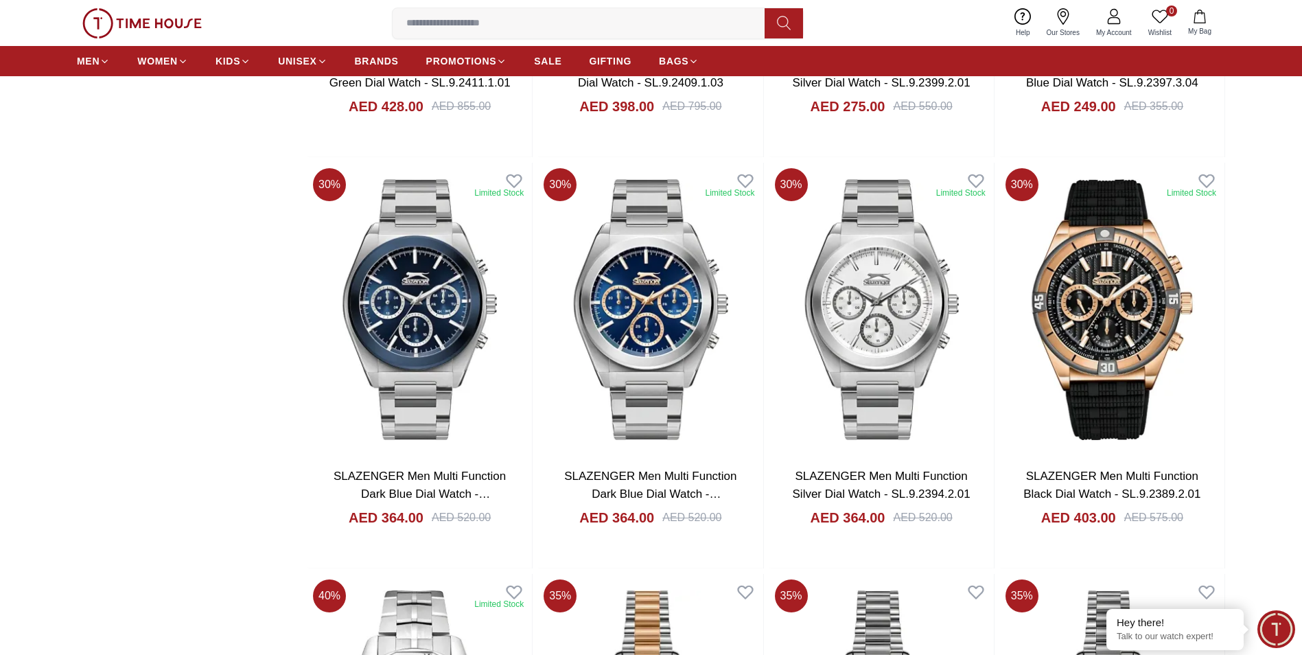
scroll to position [24911, 0]
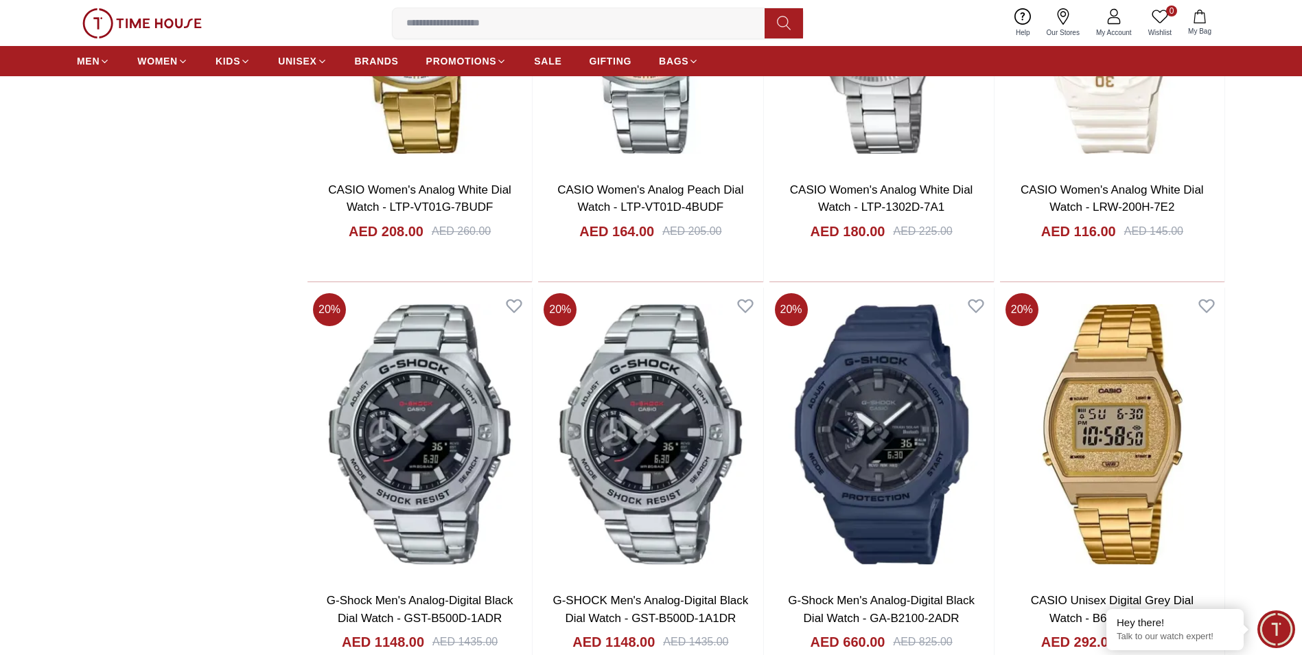
scroll to position [26764, 0]
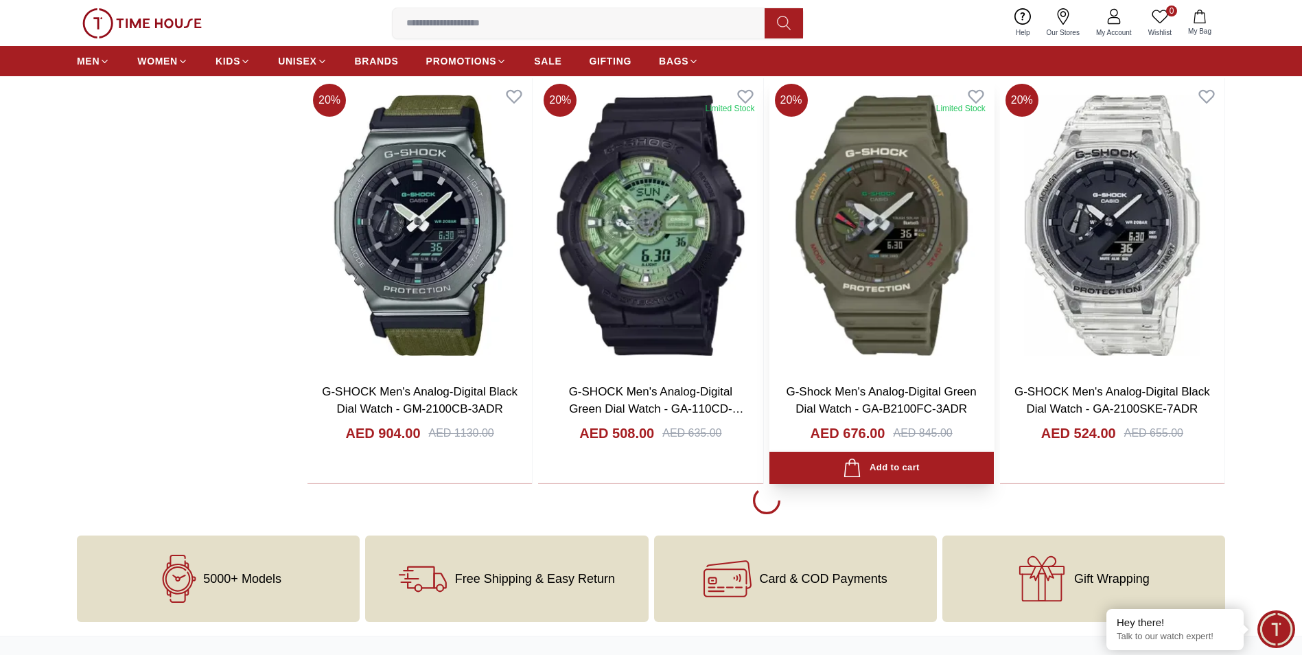
scroll to position [28960, 0]
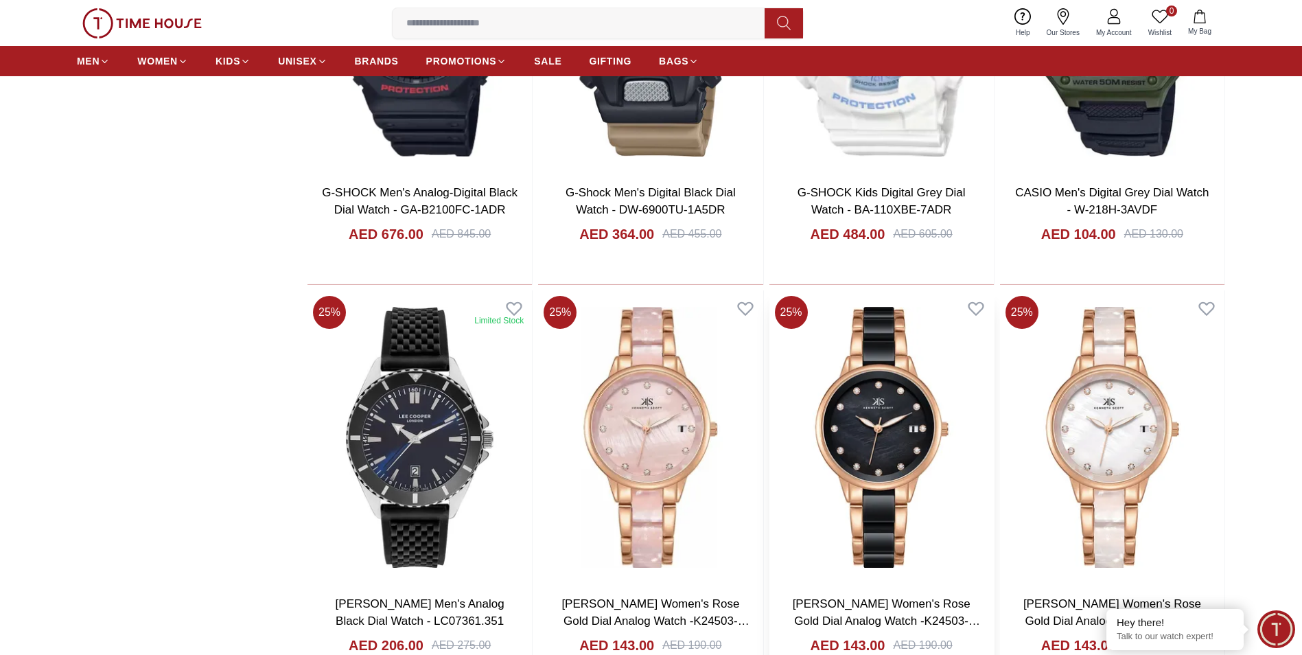
scroll to position [29989, 0]
